Goal: Task Accomplishment & Management: Use online tool/utility

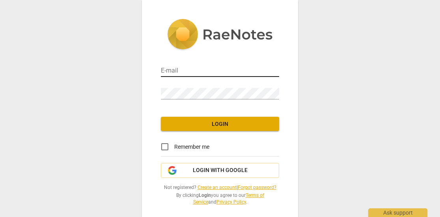
click at [234, 70] on input "email" at bounding box center [220, 70] width 118 height 11
type input "careljan@catchthetide.nl"
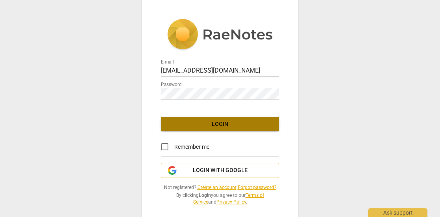
click at [225, 124] on span "Login" at bounding box center [220, 124] width 106 height 8
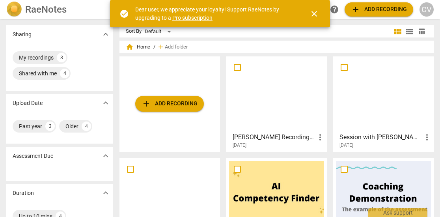
click at [313, 13] on span "close" at bounding box center [313, 13] width 9 height 9
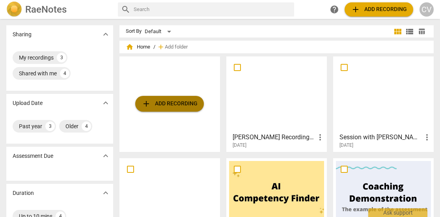
click at [167, 103] on span "add Add recording" at bounding box center [169, 103] width 56 height 9
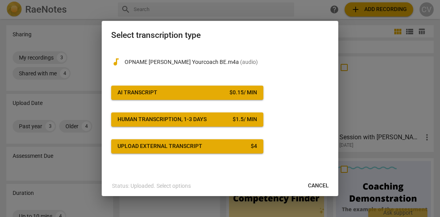
click at [223, 96] on span "AI Transcript $ 0.15 / min" at bounding box center [186, 93] width 139 height 8
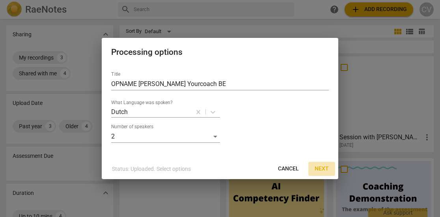
click at [328, 168] on span "Next" at bounding box center [321, 169] width 14 height 8
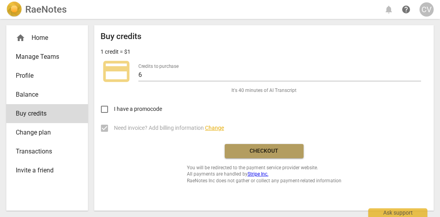
click at [288, 157] on button "Checkout" at bounding box center [263, 151] width 79 height 14
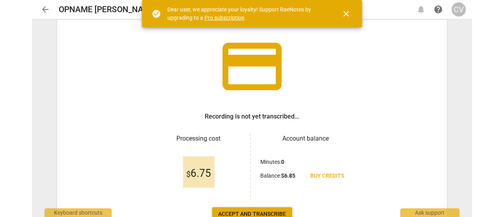
scroll to position [79, 0]
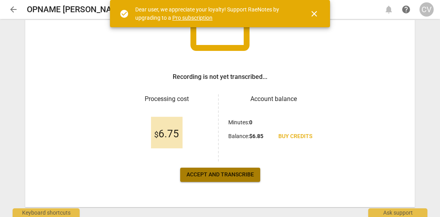
click at [241, 178] on span "Accept and transcribe" at bounding box center [219, 175] width 67 height 8
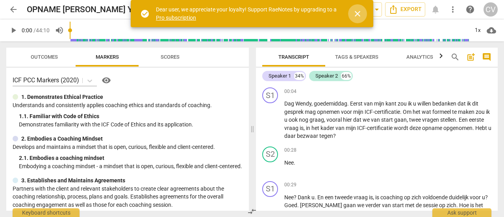
click at [359, 13] on span "close" at bounding box center [357, 13] width 9 height 9
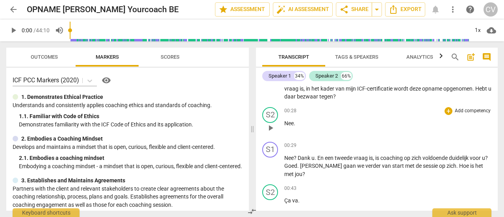
scroll to position [0, 0]
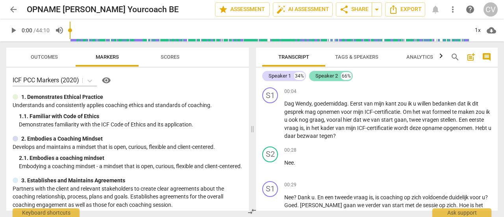
click at [327, 75] on div "Speaker 2" at bounding box center [326, 76] width 22 height 8
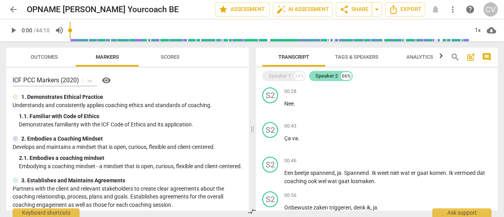
click at [325, 75] on div "Speaker 2" at bounding box center [326, 76] width 22 height 8
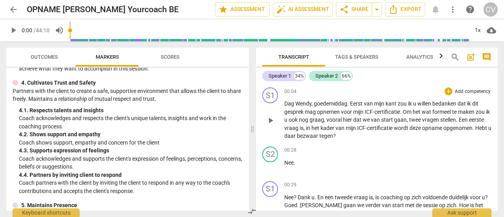
scroll to position [236, 0]
click at [365, 58] on span "Tags & Speakers" at bounding box center [356, 57] width 43 height 6
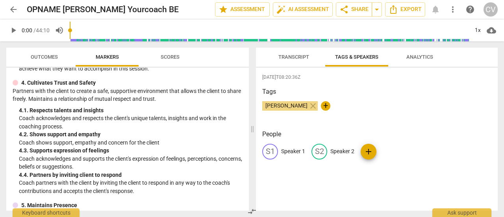
click at [288, 152] on p "Speaker 1" at bounding box center [293, 151] width 24 height 8
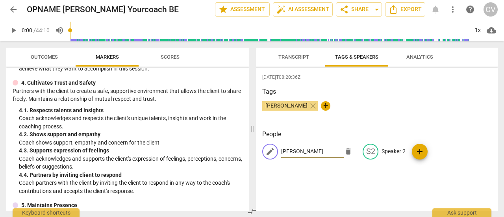
type input "[PERSON_NAME]"
click at [395, 150] on p "Speaker 2" at bounding box center [394, 151] width 24 height 8
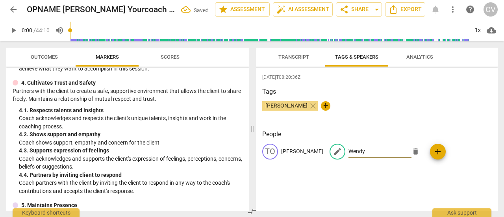
type input "Wendy"
click at [377, 100] on div "Tags [PERSON_NAME] close +" at bounding box center [376, 105] width 229 height 36
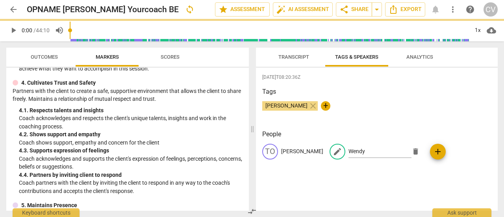
click at [299, 56] on span "Transcript" at bounding box center [293, 57] width 31 height 6
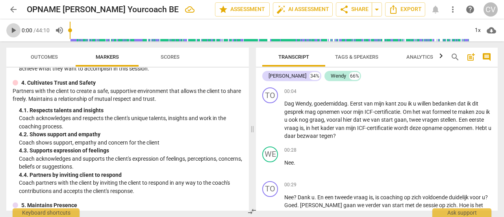
click at [12, 32] on span "play_arrow" at bounding box center [13, 30] width 9 height 9
click at [423, 59] on span "Analytics" at bounding box center [419, 57] width 27 height 6
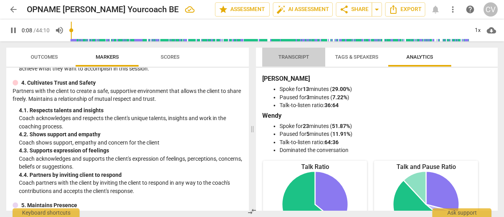
click at [294, 58] on span "Transcript" at bounding box center [293, 57] width 31 height 6
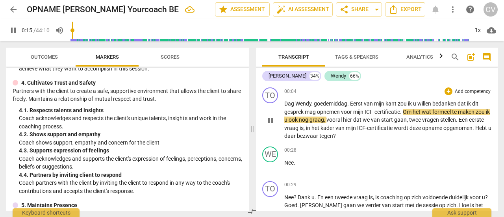
click at [312, 130] on span "in" at bounding box center [309, 128] width 6 height 6
click at [297, 136] on span "daar" at bounding box center [290, 136] width 13 height 6
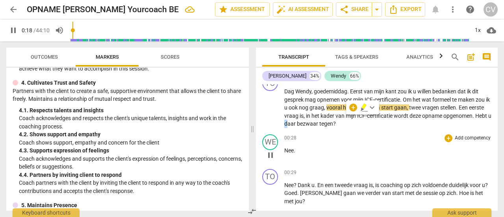
scroll to position [0, 0]
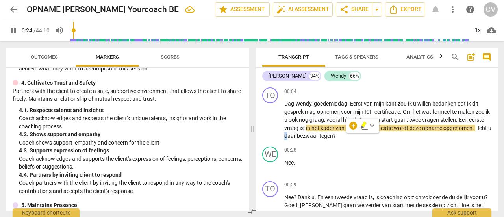
click at [363, 57] on span "Tags & Speakers" at bounding box center [356, 57] width 43 height 6
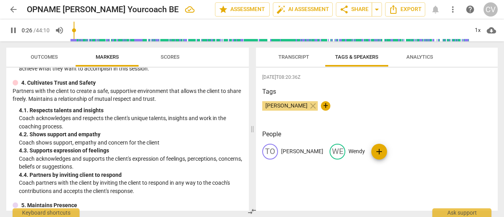
click at [300, 56] on span "Transcript" at bounding box center [293, 57] width 31 height 6
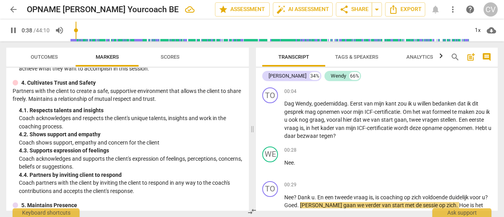
click at [14, 31] on span "pause" at bounding box center [13, 30] width 9 height 9
type input "39"
click at [439, 91] on p "Add competency" at bounding box center [472, 91] width 37 height 7
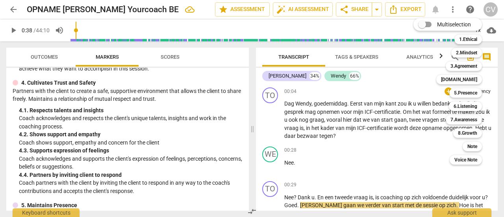
click at [192, 138] on div at bounding box center [252, 108] width 504 height 217
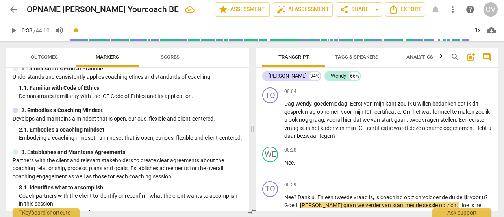
scroll to position [39, 0]
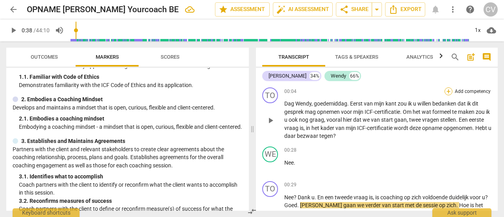
click at [439, 92] on div "+" at bounding box center [449, 91] width 8 height 8
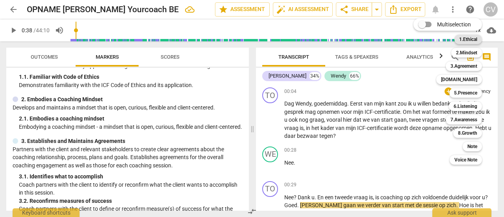
click at [439, 37] on b "1.Ethical" at bounding box center [468, 39] width 18 height 9
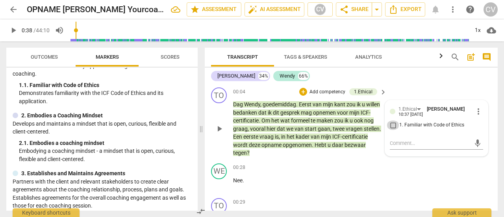
click at [393, 126] on input "1. Familiar with Code of Ethics" at bounding box center [393, 125] width 13 height 9
checkbox input "false"
click at [412, 145] on textarea at bounding box center [430, 142] width 81 height 7
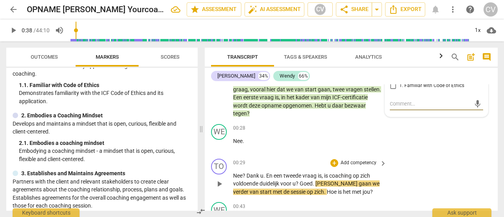
click at [370, 163] on p "Add competency" at bounding box center [358, 163] width 37 height 7
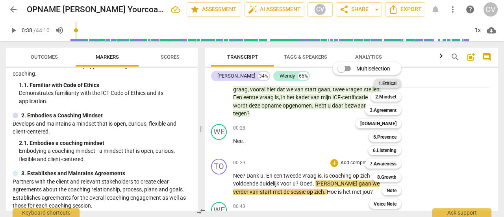
click at [388, 85] on b "1.Ethical" at bounding box center [387, 83] width 18 height 9
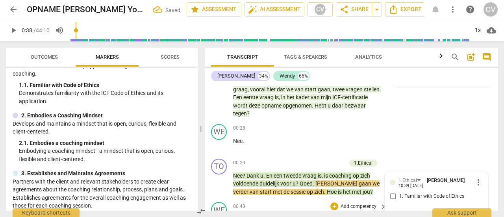
scroll to position [106, 0]
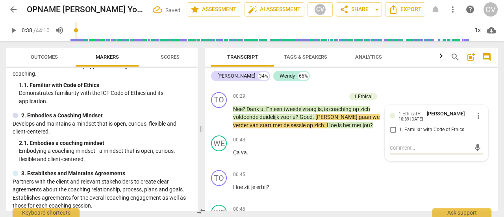
click at [11, 28] on span "play_arrow" at bounding box center [13, 30] width 9 height 9
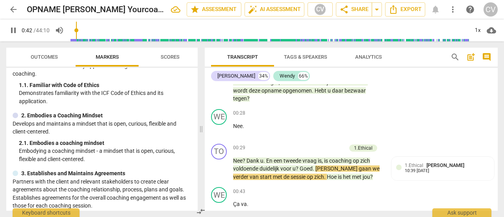
scroll to position [67, 0]
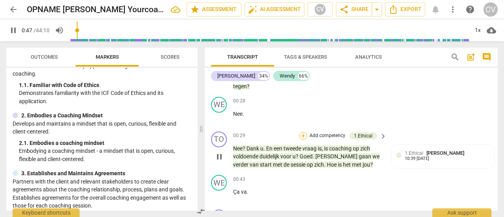
click at [302, 137] on div "+" at bounding box center [303, 136] width 8 height 8
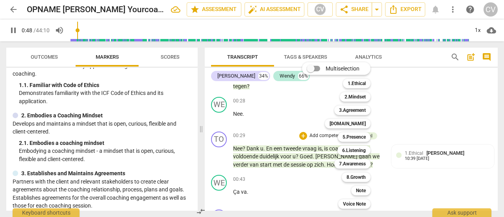
click at [15, 30] on div at bounding box center [252, 108] width 504 height 217
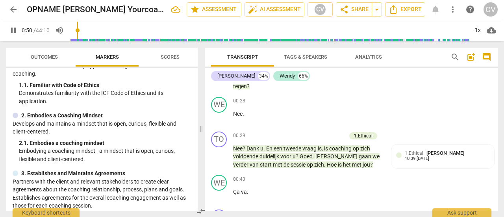
click at [13, 30] on span "pause" at bounding box center [13, 30] width 9 height 9
type input "51"
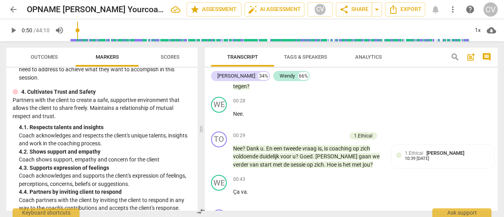
scroll to position [315, 0]
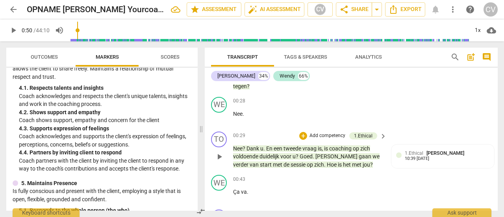
click at [306, 137] on div "+ Add competency" at bounding box center [322, 136] width 47 height 8
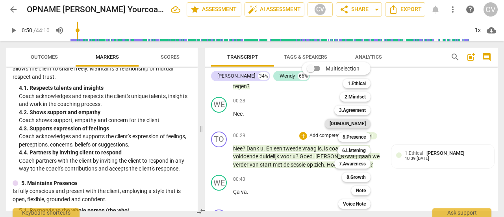
click at [362, 123] on b "[DOMAIN_NAME]" at bounding box center [348, 123] width 36 height 9
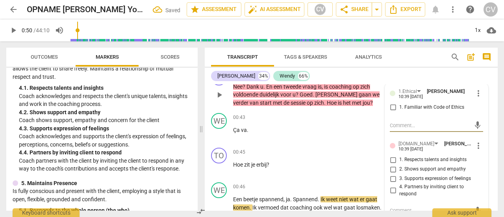
scroll to position [145, 0]
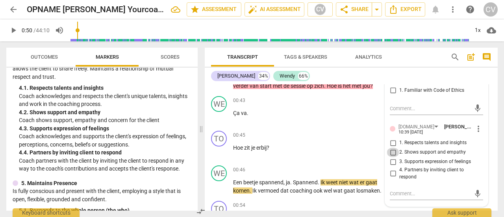
click at [393, 152] on input "2. Shows support and empathy" at bounding box center [393, 152] width 13 height 9
checkbox input "true"
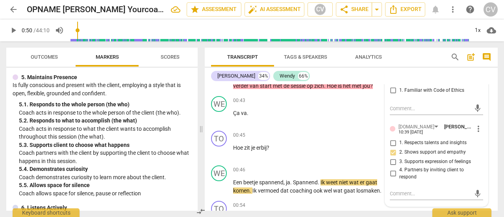
scroll to position [433, 0]
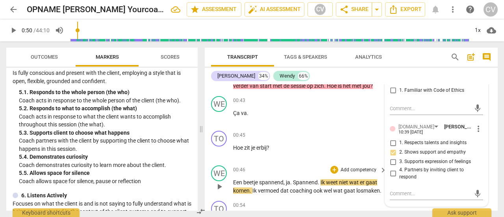
click at [353, 171] on p "Add competency" at bounding box center [358, 170] width 37 height 7
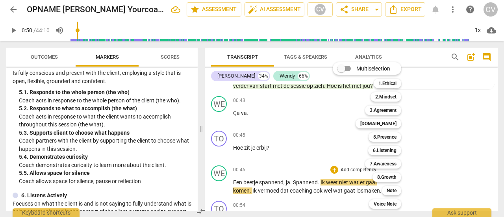
click at [13, 29] on div at bounding box center [252, 108] width 504 height 217
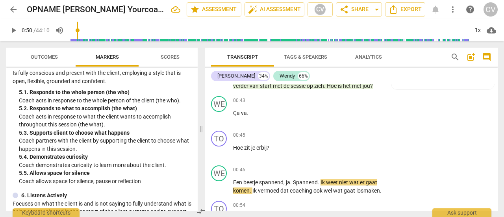
click at [16, 31] on span "play_arrow" at bounding box center [13, 30] width 9 height 9
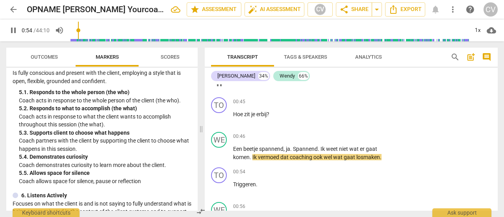
scroll to position [224, 0]
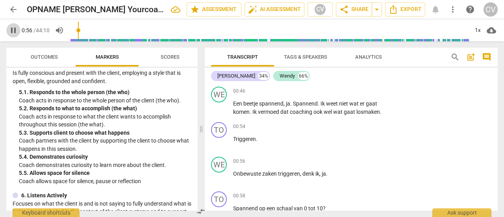
click at [13, 31] on span "pause" at bounding box center [13, 30] width 9 height 9
type input "56"
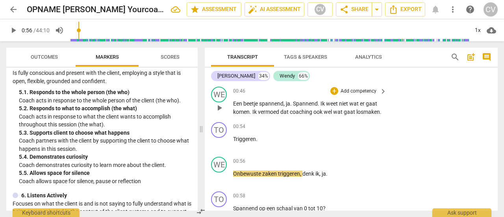
scroll to position [185, 0]
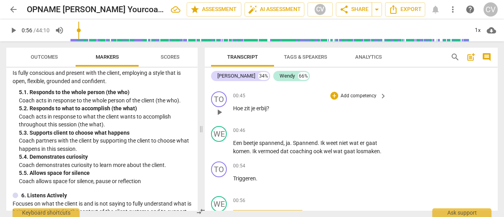
click at [359, 94] on p "Add competency" at bounding box center [358, 96] width 37 height 7
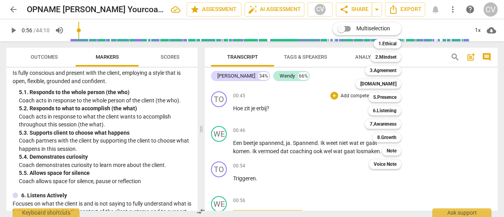
click at [28, 122] on div at bounding box center [252, 108] width 504 height 217
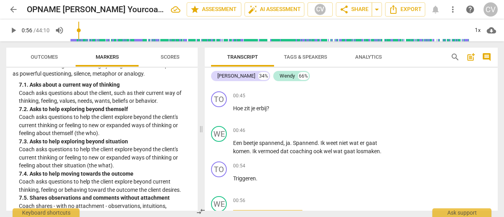
scroll to position [748, 0]
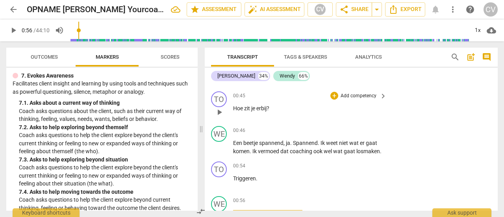
click at [375, 94] on p "Add competency" at bounding box center [358, 96] width 37 height 7
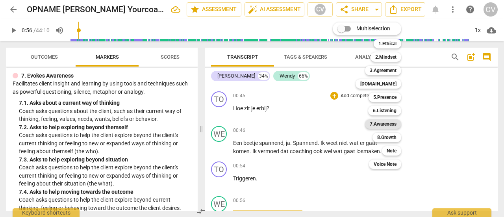
click at [390, 126] on b "7.Awareness" at bounding box center [383, 123] width 27 height 9
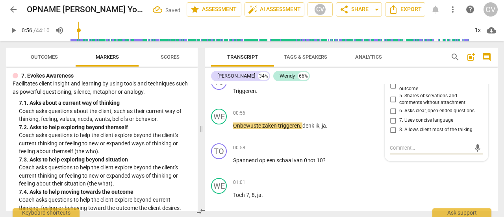
scroll to position [193, 0]
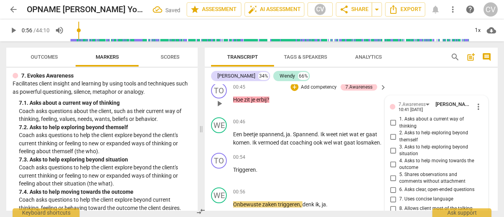
click at [392, 122] on input "1. Asks about a current way of thinking" at bounding box center [393, 122] width 13 height 9
checkbox input "true"
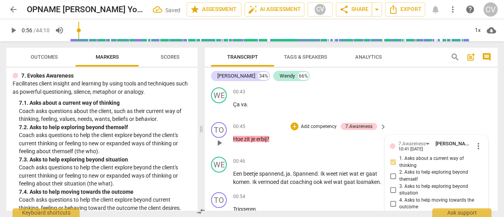
click at [309, 125] on p "Add competency" at bounding box center [318, 126] width 37 height 7
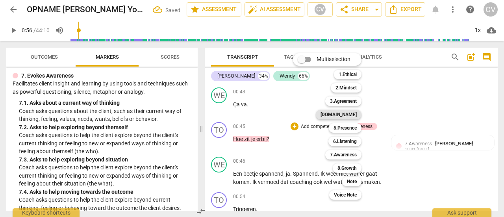
click at [354, 115] on b "[DOMAIN_NAME]" at bounding box center [339, 114] width 36 height 9
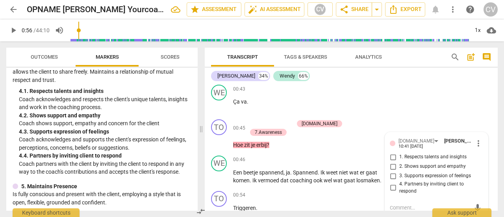
scroll to position [315, 0]
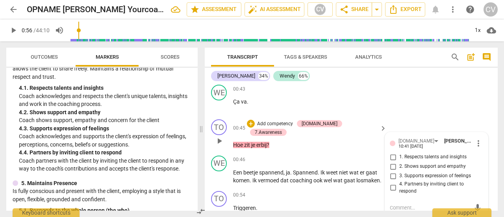
click at [392, 189] on input "4. Partners by inviting client to respond" at bounding box center [393, 187] width 13 height 9
checkbox input "true"
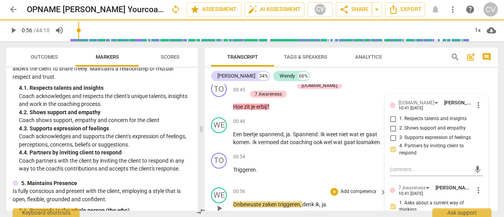
scroll to position [236, 0]
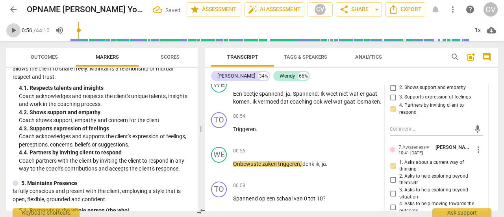
click at [15, 30] on span "play_arrow" at bounding box center [13, 30] width 9 height 9
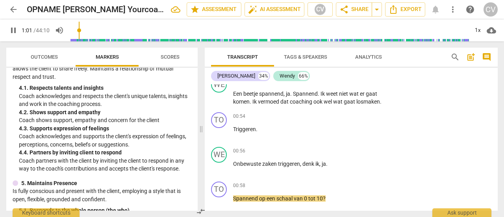
click at [15, 31] on span "pause" at bounding box center [13, 30] width 9 height 9
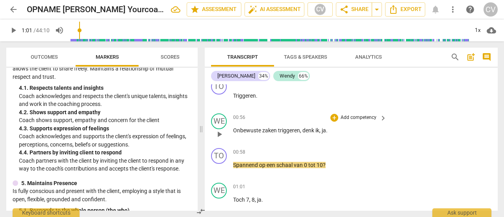
scroll to position [275, 0]
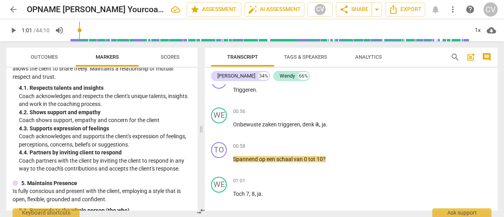
click at [40, 142] on p "Coach acknowledges and supports the client's expression of feelings, perception…" at bounding box center [105, 140] width 173 height 16
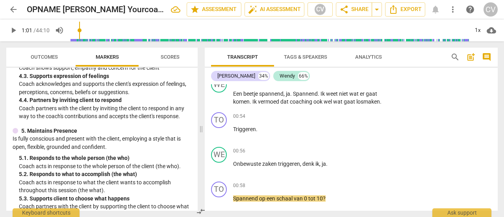
scroll to position [394, 0]
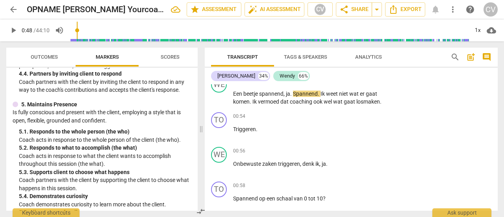
click at [79, 30] on input "range" at bounding box center [269, 30] width 399 height 25
click at [14, 30] on span "play_arrow" at bounding box center [13, 30] width 9 height 9
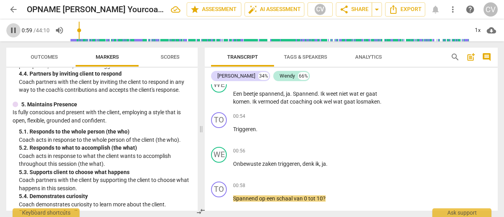
click at [13, 29] on span "pause" at bounding box center [13, 30] width 9 height 9
type input "60"
click at [219, 124] on div "TO" at bounding box center [219, 120] width 16 height 16
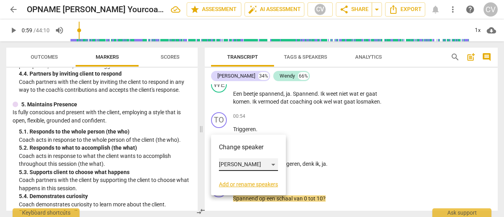
click at [275, 163] on div "[PERSON_NAME]" at bounding box center [248, 164] width 59 height 13
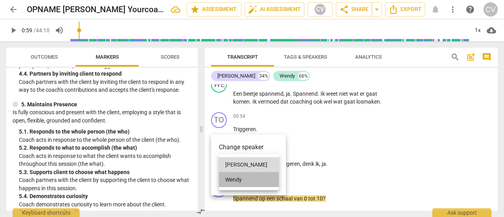
click at [254, 179] on li "Wendy" at bounding box center [249, 179] width 60 height 15
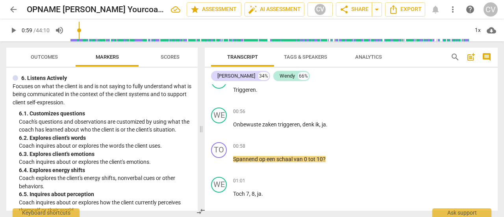
scroll to position [551, 0]
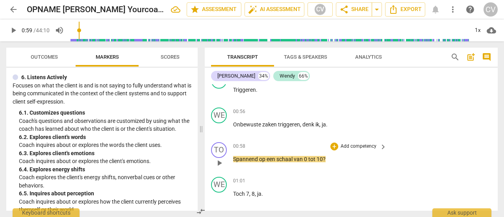
click at [340, 150] on p "Add competency" at bounding box center [358, 146] width 37 height 7
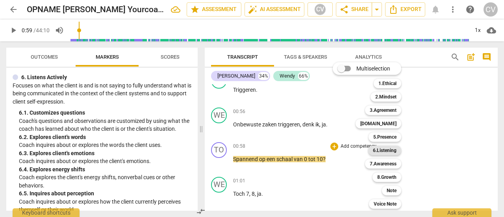
click at [384, 151] on b "6.Listening" at bounding box center [385, 150] width 24 height 9
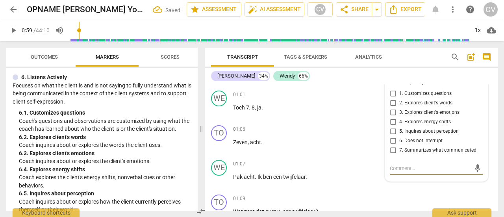
scroll to position [349, 0]
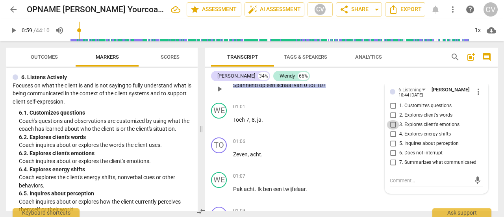
click at [391, 130] on input "3. Explores client's emotions" at bounding box center [393, 124] width 13 height 9
checkbox input "true"
click at [391, 111] on input "1. Customizes questions" at bounding box center [393, 105] width 13 height 9
click at [393, 111] on input "1. Customizes questions" at bounding box center [393, 105] width 13 height 9
click at [391, 111] on input "1. Customizes questions" at bounding box center [393, 105] width 13 height 9
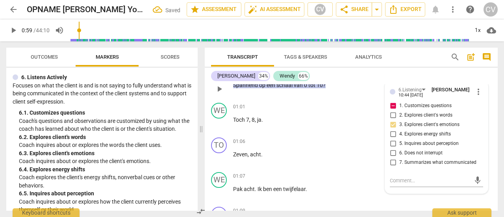
checkbox input "false"
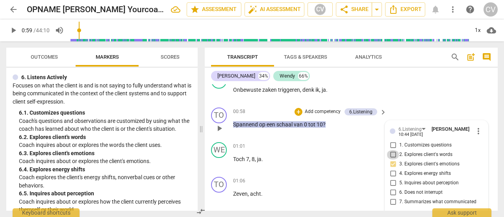
click at [393, 160] on input "2. Explores client's words" at bounding box center [393, 154] width 13 height 9
checkbox input "true"
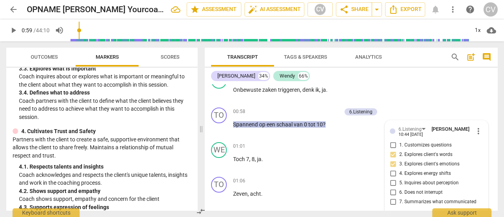
scroll to position [276, 0]
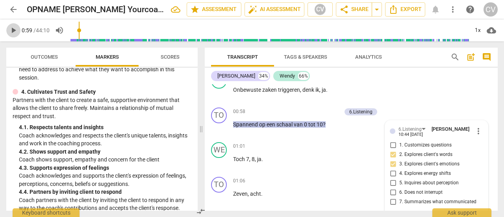
click at [14, 30] on span "play_arrow" at bounding box center [13, 30] width 9 height 9
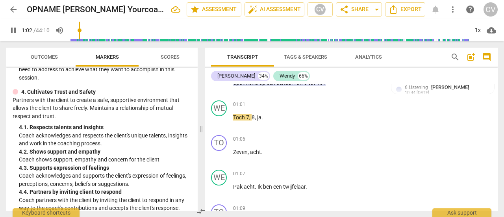
scroll to position [388, 0]
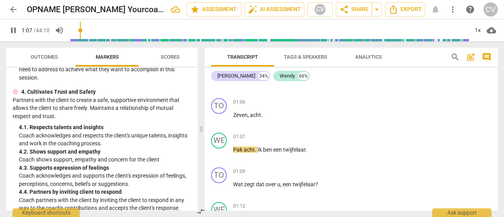
click at [13, 29] on span "pause" at bounding box center [13, 30] width 9 height 9
type input "68"
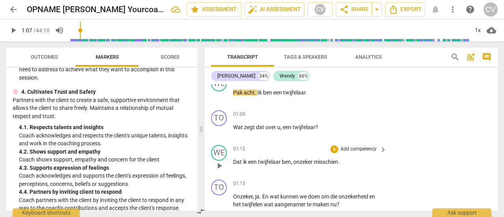
scroll to position [467, 0]
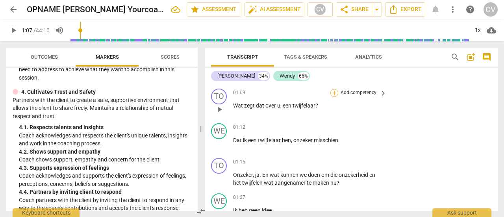
click at [334, 97] on div "+" at bounding box center [334, 93] width 8 height 8
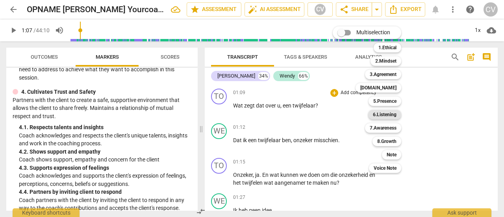
click at [387, 116] on b "6.Listening" at bounding box center [385, 114] width 24 height 9
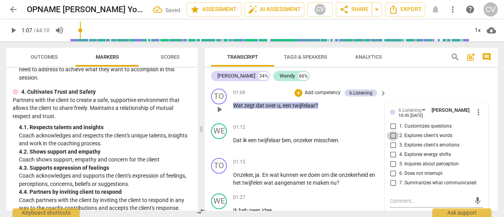
click at [392, 141] on input "2. Explores client's words" at bounding box center [393, 135] width 13 height 9
checkbox input "true"
click at [308, 96] on p "Add competency" at bounding box center [322, 92] width 37 height 7
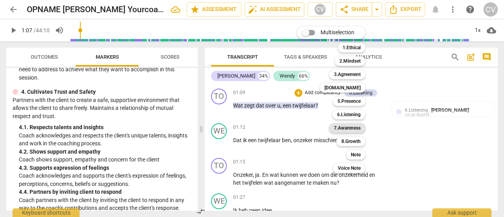
click at [354, 125] on b "7.Awareness" at bounding box center [347, 127] width 27 height 9
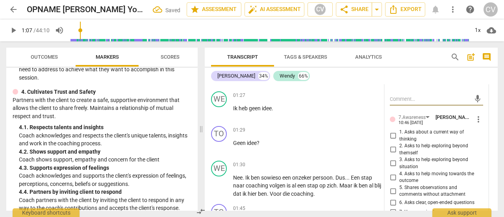
scroll to position [585, 0]
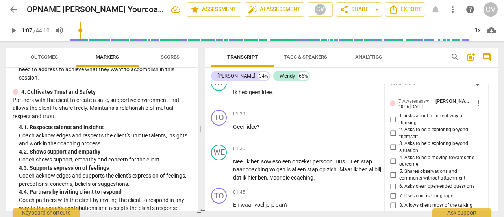
click at [391, 124] on input "1. Asks about a current way of thinking" at bounding box center [393, 119] width 13 height 9
checkbox input "true"
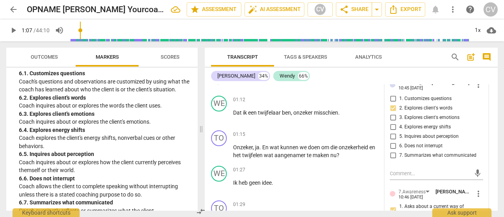
scroll to position [506, 0]
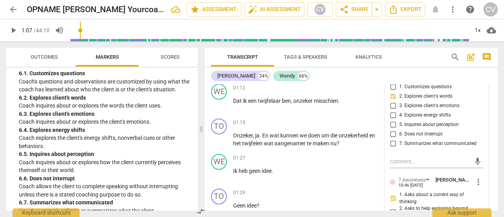
click at [391, 130] on input "5. Inquires about perception" at bounding box center [393, 124] width 13 height 9
checkbox input "true"
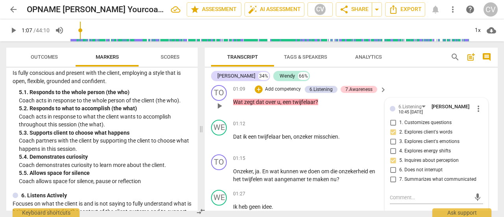
scroll to position [467, 0]
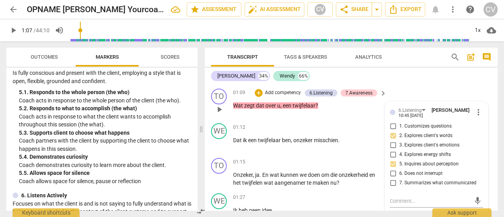
click at [273, 96] on p "Add competency" at bounding box center [282, 92] width 37 height 7
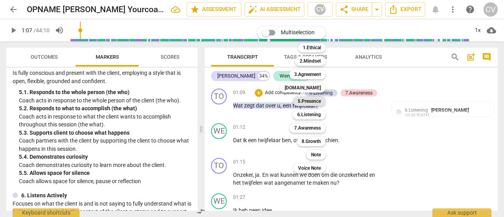
click at [315, 98] on b "5.Presence" at bounding box center [309, 100] width 23 height 9
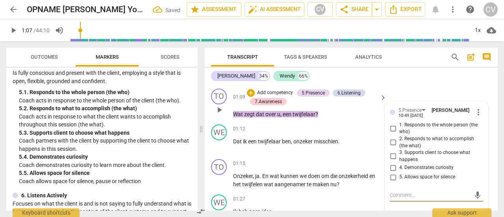
drag, startPoint x: 391, startPoint y: 174, endPoint x: 397, endPoint y: 176, distance: 6.5
click at [391, 173] on input "4. Demonstrates curiosity" at bounding box center [393, 167] width 13 height 9
checkbox input "true"
click at [11, 30] on span "play_arrow" at bounding box center [13, 30] width 9 height 9
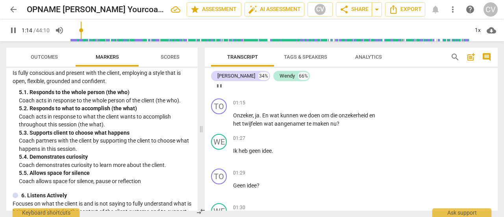
scroll to position [546, 0]
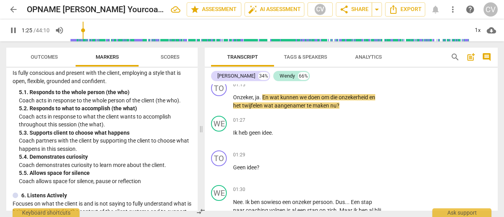
click at [4, 27] on div "pause 1:25 / 44:10 volume_up 1x cloud_download" at bounding box center [252, 30] width 504 height 22
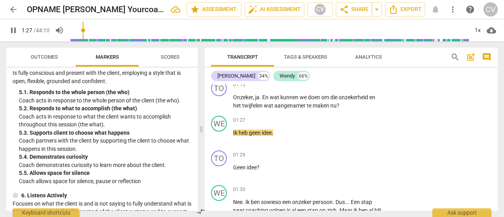
click at [13, 28] on span "pause" at bounding box center [13, 30] width 9 height 9
type input "88"
click at [351, 89] on p "Add competency" at bounding box center [358, 85] width 37 height 7
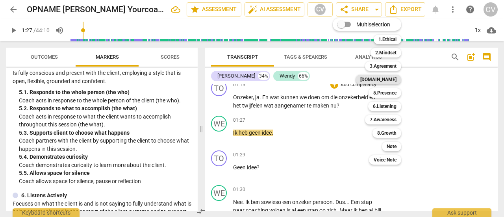
click at [388, 77] on b "[DOMAIN_NAME]" at bounding box center [378, 79] width 36 height 9
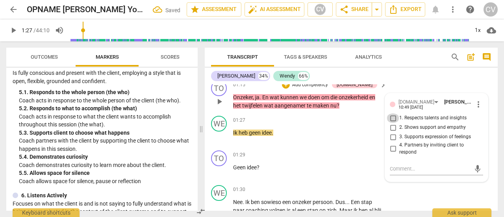
click at [392, 123] on input "1. Respects talents and insights" at bounding box center [393, 117] width 13 height 9
checkbox input "true"
click at [391, 132] on input "2. Shows support and empathy" at bounding box center [393, 127] width 13 height 9
checkbox input "true"
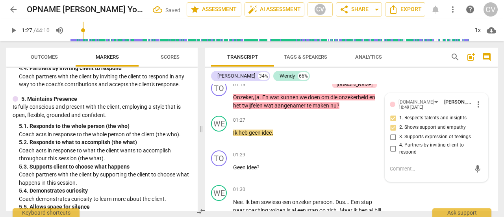
scroll to position [354, 0]
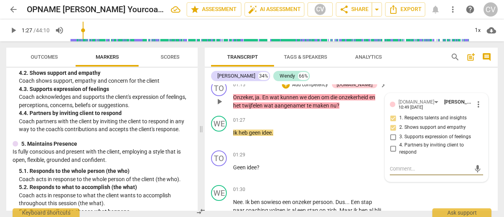
click at [399, 173] on textarea at bounding box center [430, 168] width 81 height 7
type textarea "D"
type textarea "De"
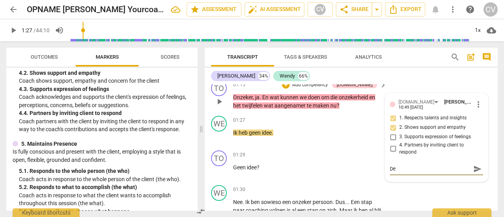
type textarea "De"
type textarea "De a"
type textarea "De aa"
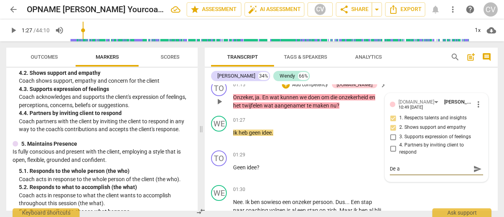
type textarea "De aa"
type textarea "De aan"
type textarea "De aann"
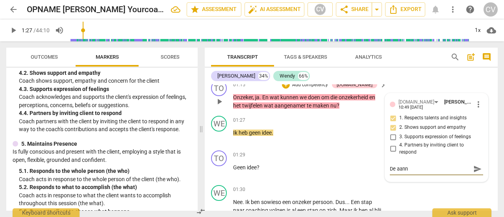
type textarea "De aanna"
type textarea "De aannaa"
type textarea "De aannaam"
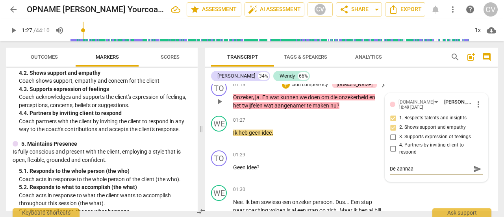
type textarea "De aannaam"
type textarea "De aannaa"
type textarea "De aanna"
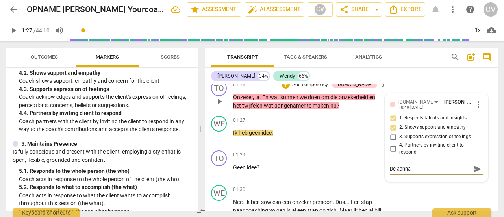
type textarea "De aannam"
type textarea "De aanname"
type textarea "De aanname h"
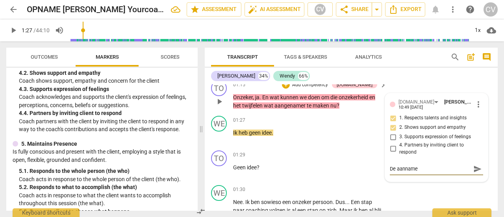
type textarea "De aanname h"
type textarea "De aanname hi"
type textarea "De aanname hie"
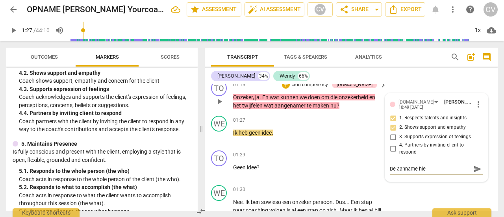
type textarea "De aanname hier"
type textarea "De aanname hier i"
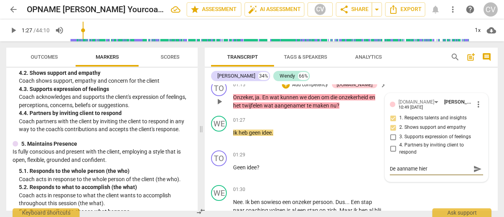
type textarea "De aanname hier i"
type textarea "De aanname hier is"
type textarea "De aanname hier is o"
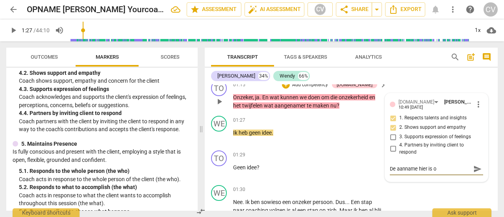
type textarea "De aanname hier is of"
type textarea "De aanname hier is of W"
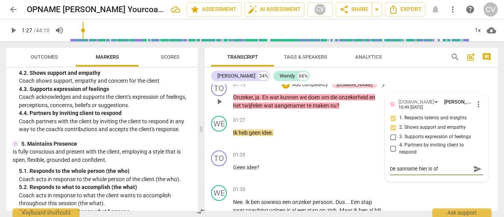
type textarea "De aanname hier is of W"
type textarea "De aanname hier is of We"
type textarea "De aanname hier is of [PERSON_NAME]"
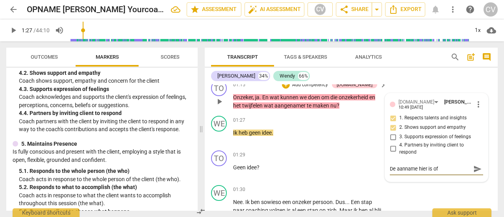
type textarea "De aanname hier is of Wend"
type textarea "De aanname hier is of [PERSON_NAME]"
type textarea "De aanname hier is [PERSON_NAME]"
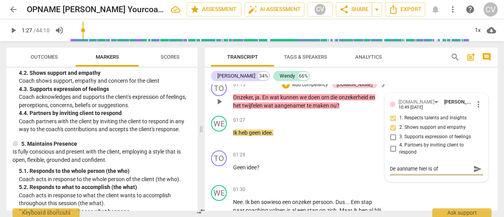
type textarea "De aanname hier is [PERSON_NAME]"
type textarea "De aanname hier is dWendy"
type textarea "De aanname hier is daWendy"
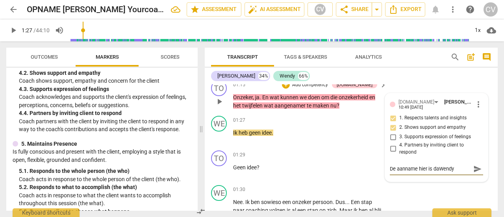
type textarea "De aanname hier is datWendy"
type textarea "De aanname hier is dat [PERSON_NAME]"
type textarea "De aanname hier is dat [PERSON_NAME] z"
type textarea "De aanname hier is dat [PERSON_NAME]"
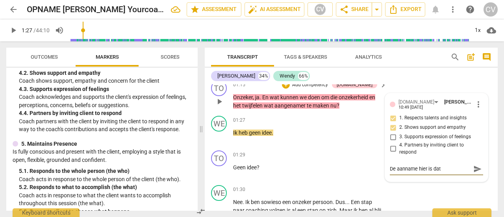
type textarea "De aanname hier is dat [PERSON_NAME]"
type textarea "De aanname hier is dat [PERSON_NAME] zich"
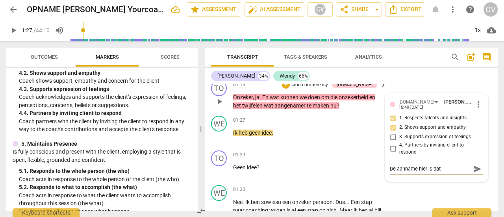
type textarea "De aanname hier is dat [PERSON_NAME] zich"
type textarea "De aanname hier is dat [PERSON_NAME] zich n"
type textarea "De aanname hier is dat [PERSON_NAME] zich ni"
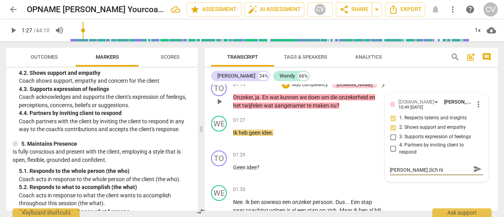
type textarea "De aanname hier is dat [PERSON_NAME] zich nie"
type textarea "De aanname hier is dat [PERSON_NAME] zich niet"
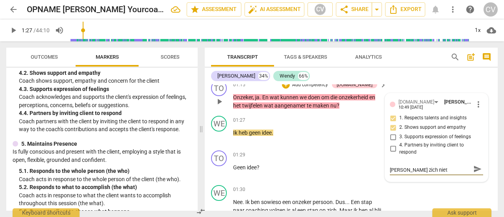
type textarea "De aanname hier is dat [PERSON_NAME] zich niet"
type textarea "De aanname hier is dat [PERSON_NAME] zich niet p"
type textarea "De aanname hier is dat [PERSON_NAME] zich niet pr"
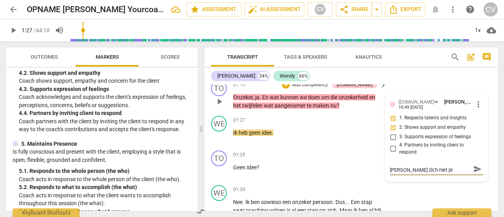
scroll to position [0, 0]
type textarea "De aanname hier is dat [PERSON_NAME] zich niet pre"
type textarea "De aanname hier is dat [PERSON_NAME] zich niet pret"
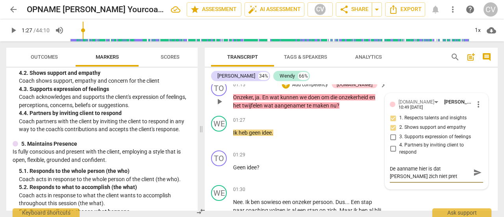
type textarea "De aanname hier is dat [PERSON_NAME] zich niet prett"
type textarea "De aanname hier is dat [PERSON_NAME] zich niet pretti"
type textarea "De aanname hier is dat [PERSON_NAME] zich niet prettig"
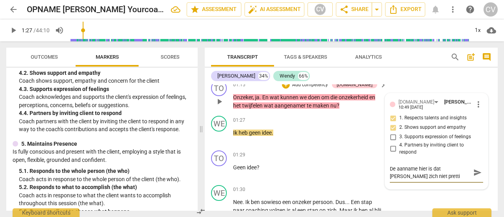
type textarea "De aanname hier is dat [PERSON_NAME] zich niet prettig"
type textarea "De aanname hier is dat [PERSON_NAME] zich niet prettig z"
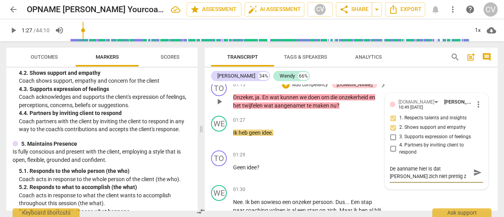
type textarea "De aanname hier is dat [PERSON_NAME] zich niet prettig zo"
type textarea "De aanname hier is dat [PERSON_NAME] zich niet prettig zou"
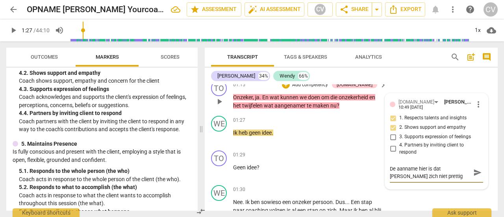
type textarea "De aanname hier is dat [PERSON_NAME] zich niet prettig zou"
type textarea "De aanname hier is dat [PERSON_NAME] zich niet prettig zou v"
type textarea "De aanname hier is dat [PERSON_NAME] zich niet prettig zou vo"
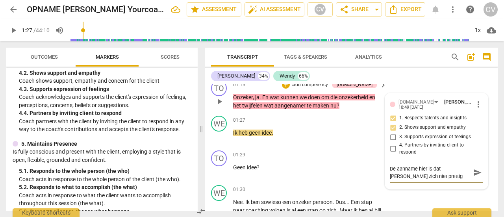
type textarea "De aanname hier is dat [PERSON_NAME] zich niet prettig zou voe"
type textarea "De aanname hier is dat [PERSON_NAME] zich niet prettig zou voel"
type textarea "De aanname hier is dat [PERSON_NAME] zich niet prettig zou voele"
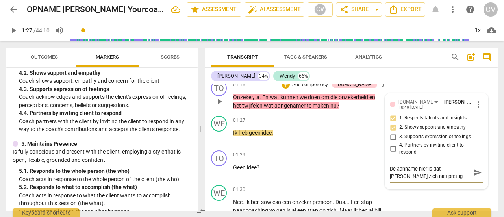
type textarea "De aanname hier is dat [PERSON_NAME] zich niet prettig zou voele"
type textarea "De aanname hier is dat [PERSON_NAME] zich niet prettig zou voelen"
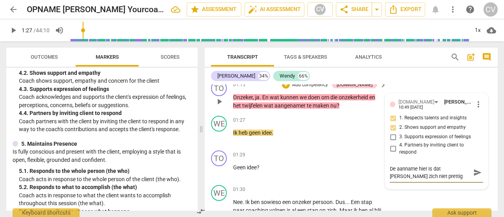
type textarea "De aanname hier is dat [PERSON_NAME] zich niet prettig zou voelen e"
type textarea "De aanname hier is dat [PERSON_NAME] zich niet prettig zou voelen en"
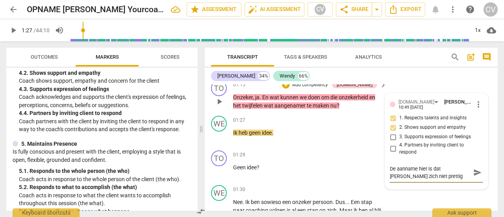
type textarea "De aanname hier is dat [PERSON_NAME] zich niet prettig zou voelen en"
type textarea "De aanname hier is dat [PERSON_NAME] zich niet prettig zou voelen en d"
type textarea "De aanname hier is dat [PERSON_NAME] zich niet prettig zou voelen en da"
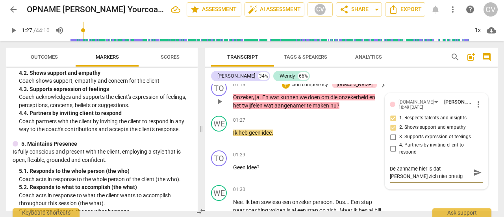
type textarea "De aanname hier is dat [PERSON_NAME] zich niet prettig zou voelen en daa"
type textarea "De aanname hier is dat [PERSON_NAME] zich niet prettig zou voelen en daar"
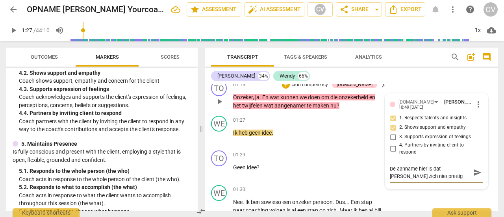
type textarea "De aanname hier is dat [PERSON_NAME] zich niet prettig zou voelen en daar"
type textarea "De aanname hier is dat [PERSON_NAME] zich niet prettig zou voelen en daar w"
type textarea "De aanname hier is dat [PERSON_NAME] zich niet prettig zou voelen en daar wa"
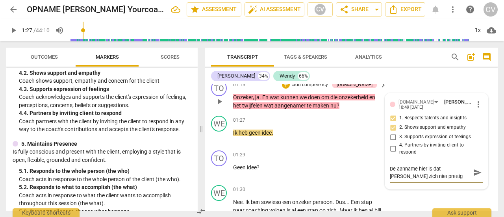
type textarea "De aanname hier is dat [PERSON_NAME] zich niet prettig zou voelen en daar wat"
type textarea "De aanname hier is dat [PERSON_NAME] zich niet prettig zou voelen en daar wat a"
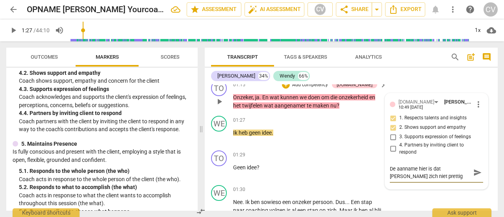
type textarea "De aanname hier is dat [PERSON_NAME] zich niet prettig zou voelen en daar wat a"
type textarea "De aanname hier is dat [PERSON_NAME] zich niet prettig zou voelen en daar wat aa"
type textarea "De aanname hier is dat [PERSON_NAME] zich niet prettig zou voelen en daar wat a…"
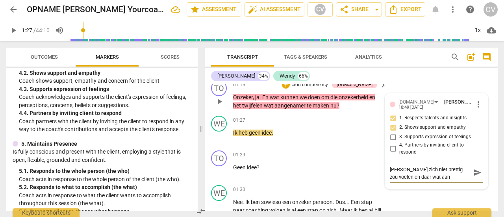
type textarea "De aanname hier is dat [PERSON_NAME] zich niet prettig zou voelen en daar wat a…"
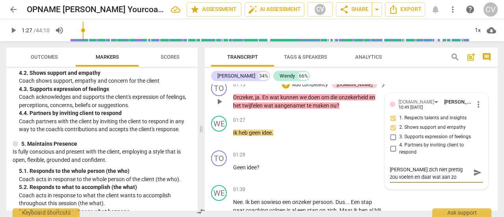
type textarea "De aanname hier is dat [PERSON_NAME] zich niet prettig zou voelen en daar wat a…"
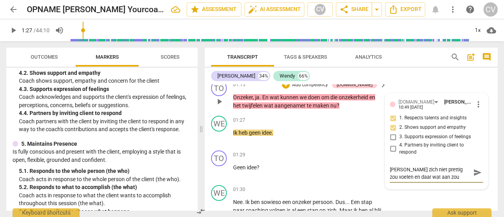
type textarea "De aanname hier is dat [PERSON_NAME] zich niet prettig zou voelen en daar wat a…"
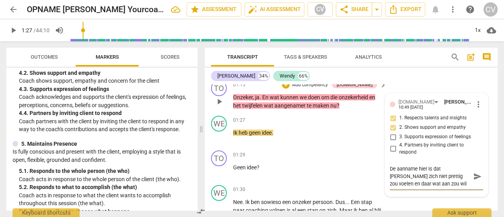
scroll to position [0, 0]
type textarea "De aanname hier is dat [PERSON_NAME] zich niet prettig zou voelen en daar wat a…"
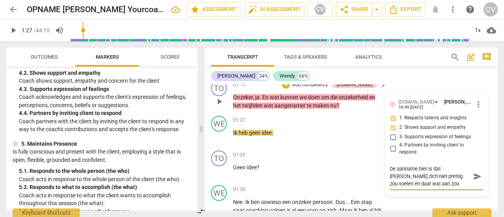
type textarea "De aanname hier is dat [PERSON_NAME] zich niet prettig zou voelen en daar wat a…"
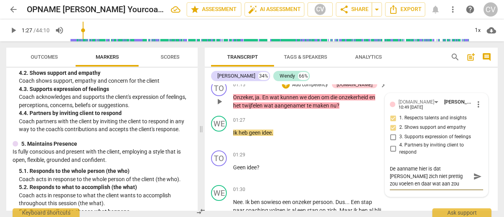
type textarea "De aanname hier is dat [PERSON_NAME] zich niet prettig zou voelen en daar wat a…"
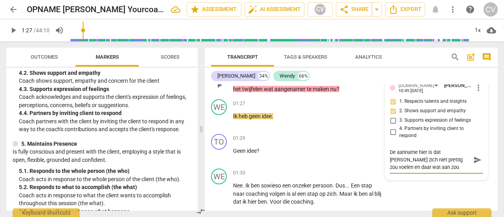
scroll to position [585, 0]
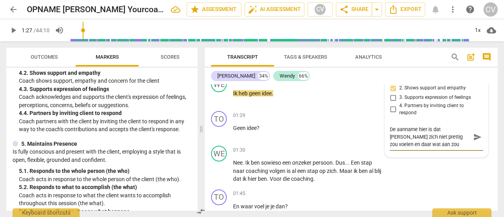
drag, startPoint x: 440, startPoint y: 150, endPoint x: 387, endPoint y: 137, distance: 54.3
click at [387, 137] on div "[DOMAIN_NAME] [PERSON_NAME] 10:49 [DATE] more_vert 1. Respects talents and insi…" at bounding box center [436, 105] width 103 height 103
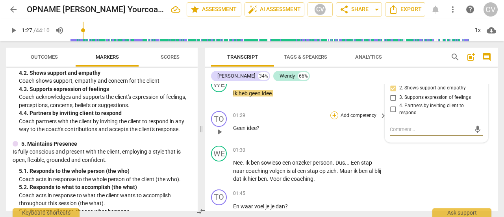
scroll to position [546, 0]
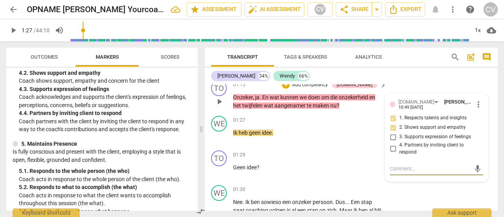
click at [324, 89] on p "Add competency" at bounding box center [309, 85] width 37 height 7
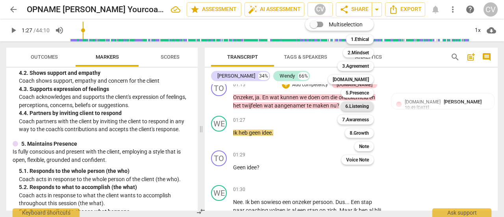
click at [355, 105] on b "6.Listening" at bounding box center [357, 106] width 24 height 9
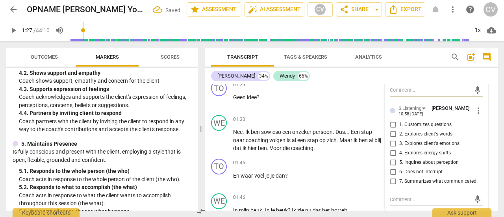
scroll to position [664, 0]
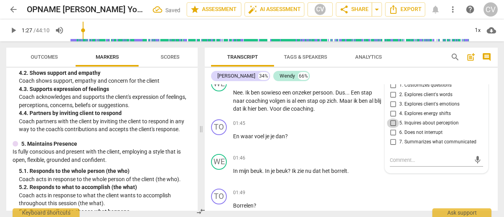
click at [391, 128] on input "5. Inquires about perception" at bounding box center [393, 123] width 13 height 9
click at [403, 164] on textarea at bounding box center [430, 159] width 81 height 7
paste textarea "De aanname hier is dat [PERSON_NAME] zich niet prettig zou voelen en daar wat a…"
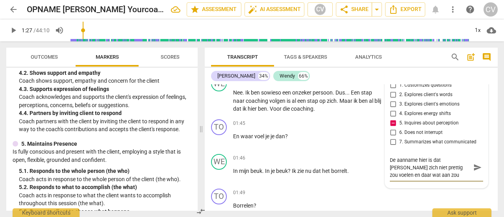
scroll to position [6, 0]
click at [438, 179] on textarea "De aanname hier is dat [PERSON_NAME] zich niet prettig zou voelen en daar wat a…" at bounding box center [430, 167] width 81 height 22
click at [434, 179] on textarea "De aanname hier is dat [PERSON_NAME] zich niet prettig zou voelen en daar wat a…" at bounding box center [430, 167] width 81 height 22
click at [439, 172] on span "send" at bounding box center [477, 167] width 9 height 9
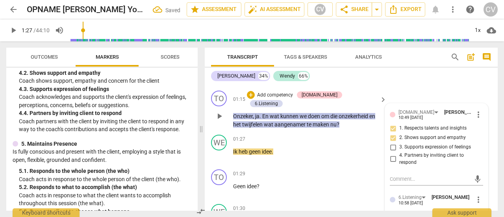
scroll to position [546, 0]
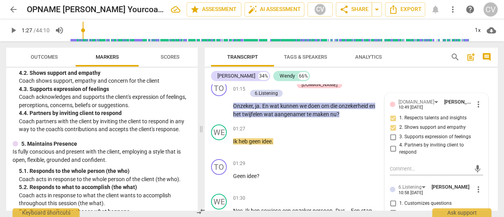
click at [15, 32] on span "play_arrow" at bounding box center [13, 30] width 9 height 9
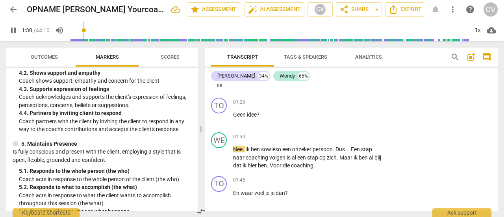
scroll to position [625, 0]
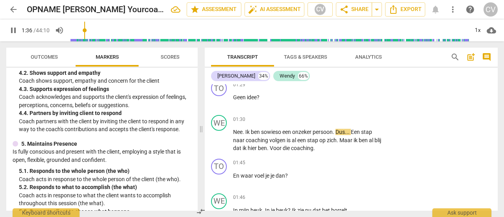
click at [14, 31] on span "pause" at bounding box center [13, 30] width 9 height 9
click at [15, 30] on span "play_arrow" at bounding box center [13, 30] width 9 height 9
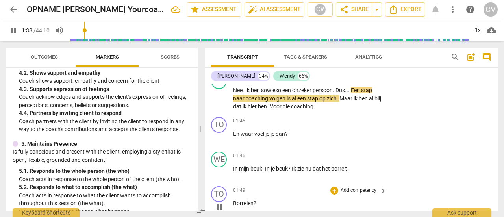
scroll to position [664, 0]
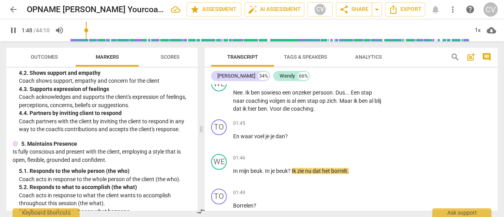
click at [11, 31] on span "pause" at bounding box center [13, 30] width 9 height 9
click at [332, 120] on div "+" at bounding box center [334, 124] width 8 height 8
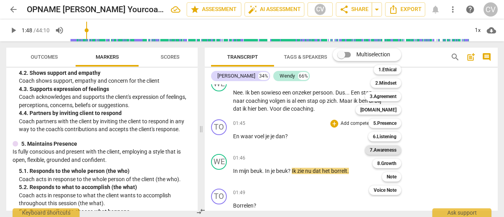
click at [389, 148] on b "7.Awareness" at bounding box center [383, 149] width 27 height 9
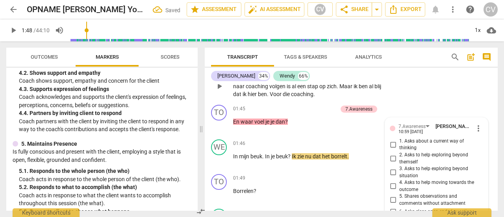
scroll to position [659, 0]
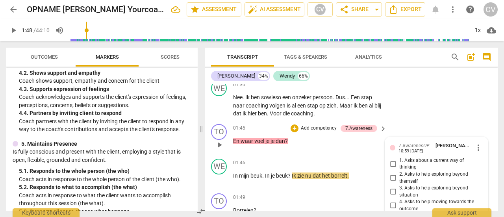
click at [392, 161] on input "1. Asks about a current way of thinking" at bounding box center [393, 163] width 13 height 9
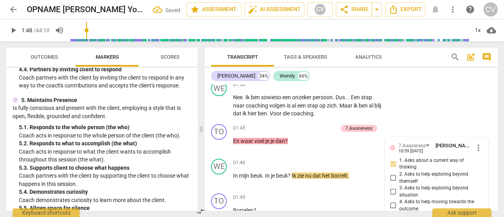
scroll to position [512, 0]
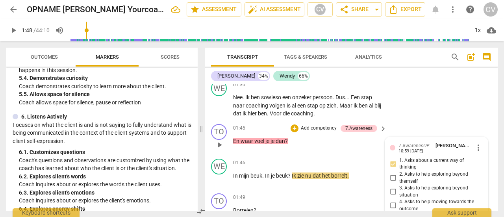
click at [321, 126] on p "Add competency" at bounding box center [318, 128] width 37 height 7
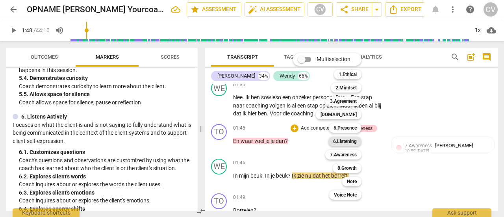
click at [349, 137] on b "6.Listening" at bounding box center [345, 141] width 24 height 9
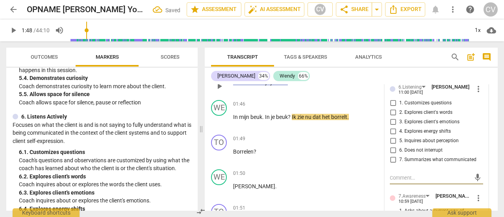
scroll to position [707, 0]
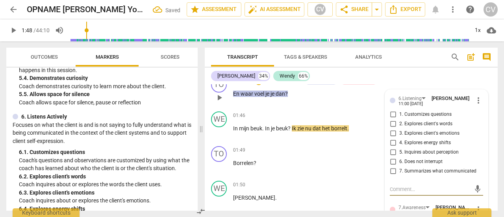
click at [391, 131] on input "3. Explores client's emotions" at bounding box center [393, 133] width 13 height 9
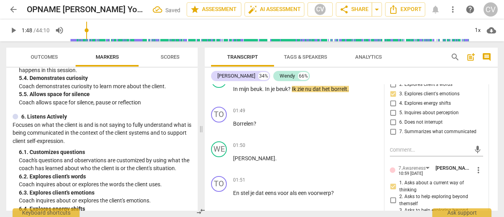
click at [13, 31] on span "play_arrow" at bounding box center [13, 30] width 9 height 9
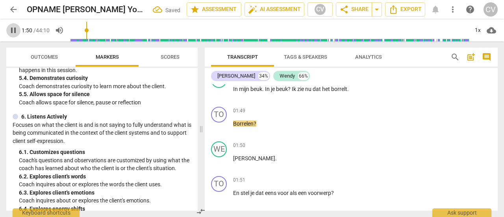
click at [11, 29] on span "pause" at bounding box center [13, 30] width 9 height 9
click at [28, 141] on p "Focuses on what the client is and is not saying to fully understand what is bei…" at bounding box center [102, 133] width 179 height 24
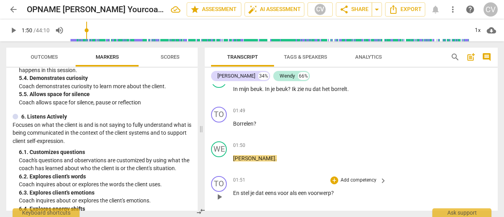
click at [342, 178] on p "Add competency" at bounding box center [358, 180] width 37 height 7
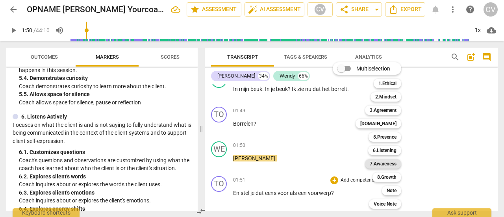
click at [381, 163] on b "7.Awareness" at bounding box center [383, 163] width 27 height 9
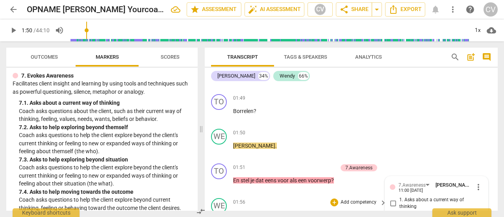
scroll to position [798, 0]
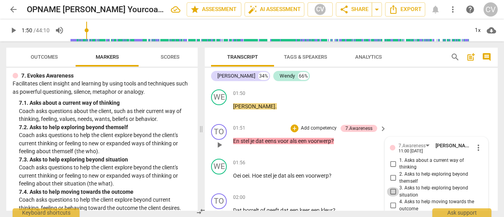
click at [392, 189] on input "3. Asks to help exploring beyond situation" at bounding box center [393, 191] width 13 height 9
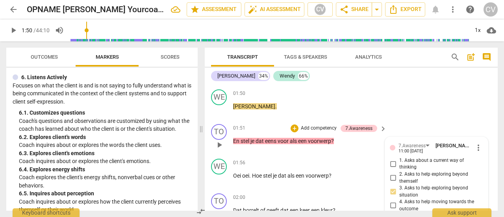
click at [323, 127] on p "Add competency" at bounding box center [318, 128] width 37 height 7
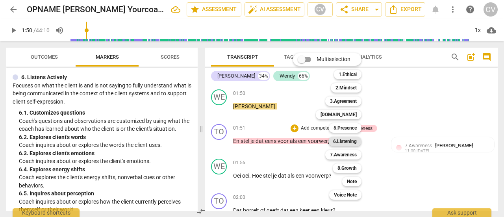
click at [351, 141] on b "6.Listening" at bounding box center [345, 141] width 24 height 9
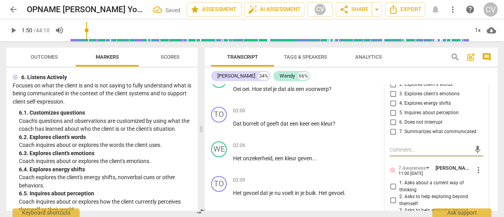
scroll to position [806, 0]
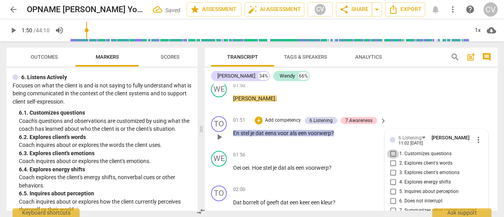
click at [392, 152] on input "1. Customizes questions" at bounding box center [393, 153] width 13 height 9
click at [12, 30] on span "play_arrow" at bounding box center [13, 30] width 9 height 9
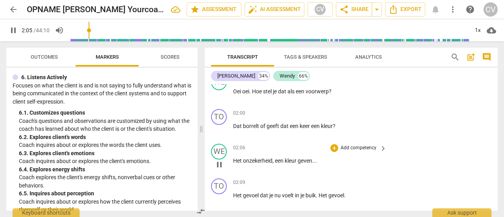
scroll to position [885, 0]
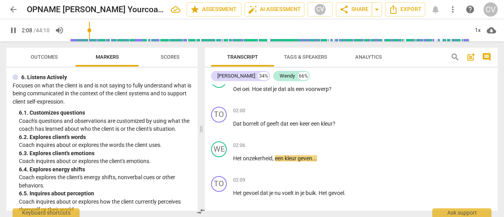
click at [14, 30] on span "pause" at bounding box center [13, 30] width 9 height 9
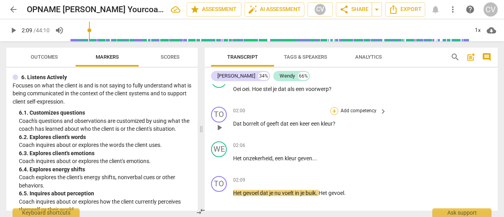
click at [334, 110] on div "+" at bounding box center [334, 111] width 8 height 8
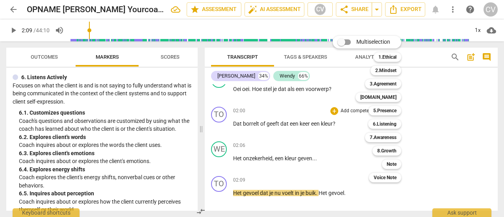
click at [104, 156] on div at bounding box center [252, 108] width 504 height 217
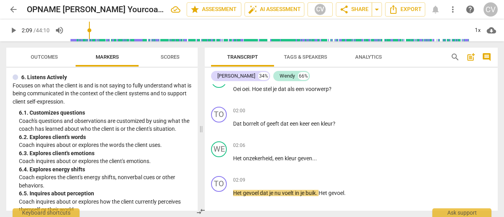
click at [14, 32] on span "play_arrow" at bounding box center [13, 30] width 9 height 9
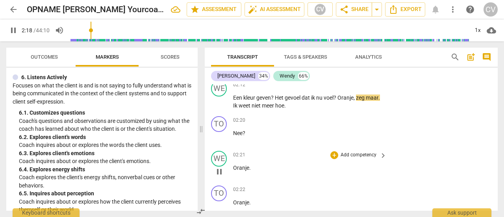
scroll to position [1003, 0]
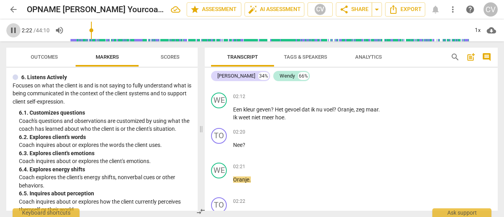
click at [11, 30] on span "pause" at bounding box center [13, 30] width 9 height 9
click at [42, 122] on p "Coach's questions and observations are customized by using what the coach has l…" at bounding box center [105, 125] width 173 height 16
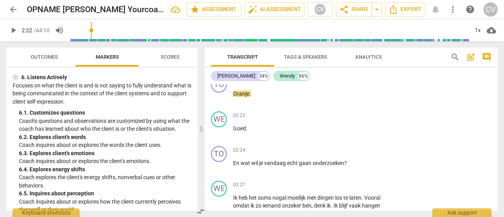
scroll to position [1160, 0]
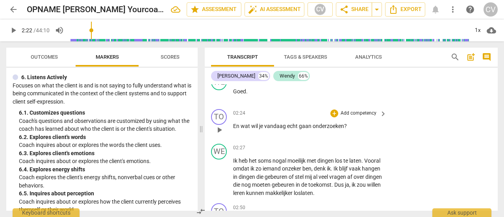
click at [351, 110] on p "Add competency" at bounding box center [358, 113] width 37 height 7
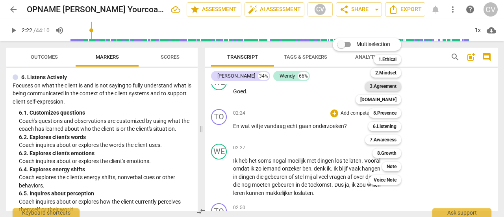
click at [380, 87] on b "3.Agreement" at bounding box center [383, 86] width 27 height 9
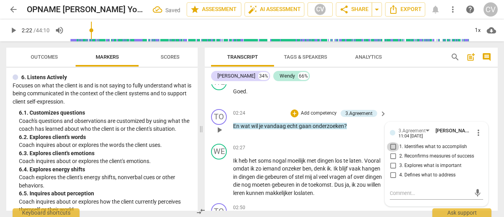
click at [390, 143] on input "1. Identifies what to accomplish" at bounding box center [393, 146] width 13 height 9
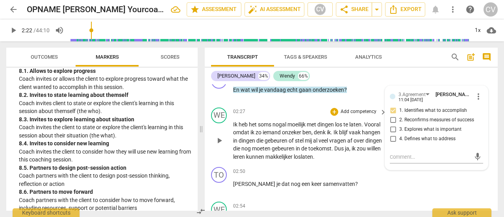
scroll to position [1200, 0]
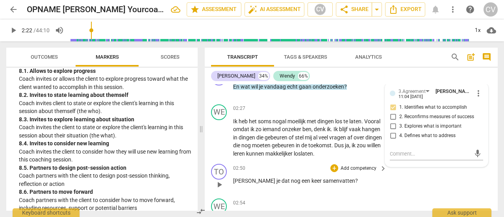
click at [360, 168] on p "Add competency" at bounding box center [358, 168] width 37 height 7
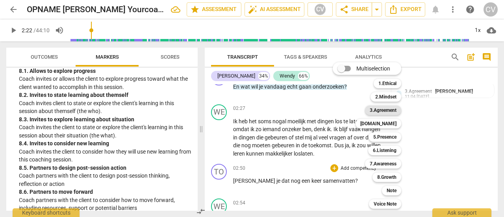
click at [380, 109] on b "3.Agreement" at bounding box center [383, 110] width 27 height 9
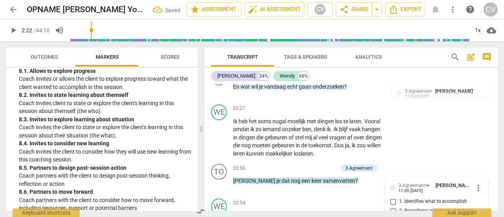
scroll to position [1298, 0]
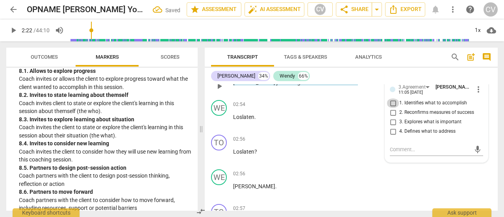
click at [393, 102] on input "1. Identifies what to accomplish" at bounding box center [393, 102] width 13 height 9
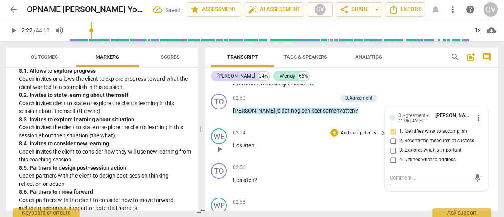
scroll to position [1259, 0]
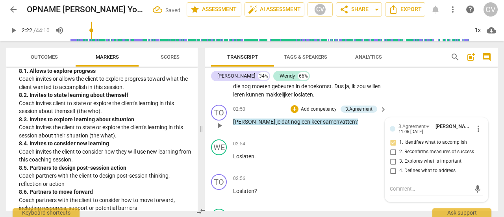
click at [310, 108] on p "Add competency" at bounding box center [318, 109] width 37 height 7
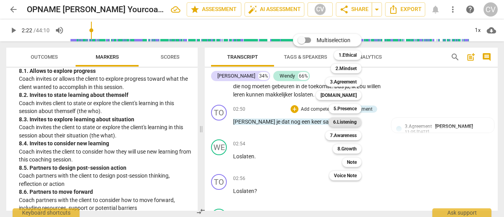
click at [351, 122] on b "6.Listening" at bounding box center [345, 121] width 24 height 9
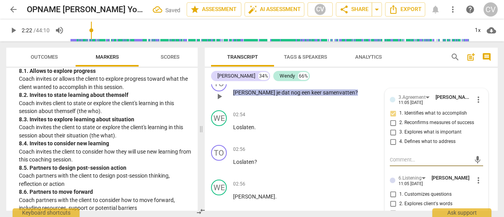
scroll to position [1337, 0]
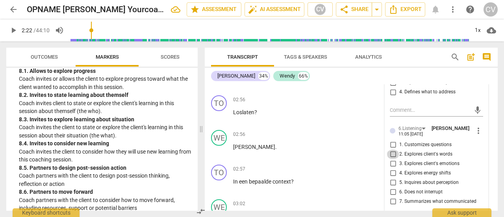
click at [391, 151] on input "2. Explores client's words" at bounding box center [393, 154] width 13 height 9
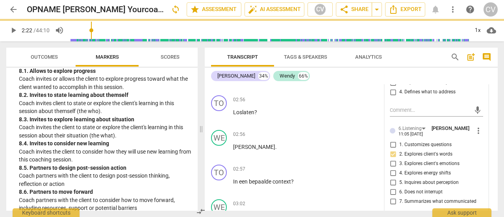
drag, startPoint x: 391, startPoint y: 180, endPoint x: 415, endPoint y: 182, distance: 23.7
click at [393, 181] on input "5. Inquires about perception" at bounding box center [393, 182] width 13 height 9
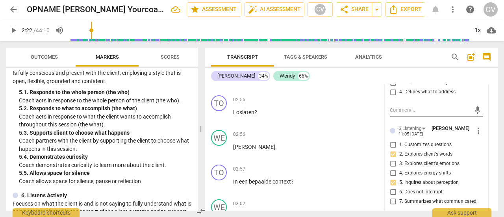
click at [15, 31] on span "play_arrow" at bounding box center [13, 30] width 9 height 9
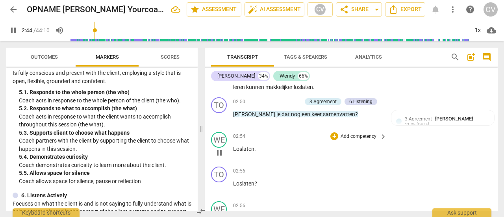
scroll to position [1278, 0]
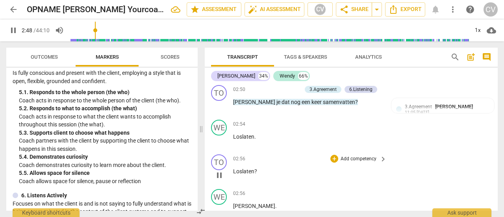
click at [365, 156] on p "Add competency" at bounding box center [358, 159] width 37 height 7
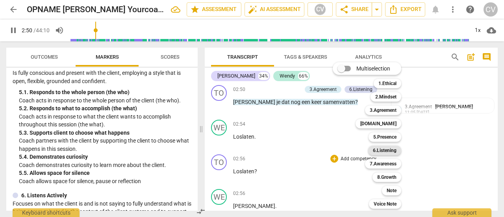
click at [392, 151] on b "6.Listening" at bounding box center [385, 150] width 24 height 9
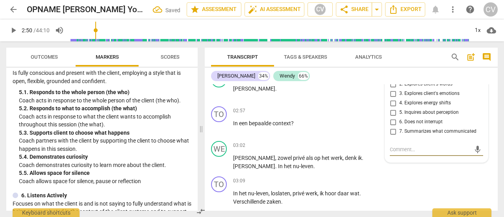
scroll to position [1356, 0]
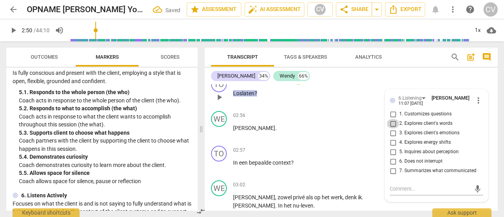
click at [394, 121] on input "2. Explores client's words" at bounding box center [393, 123] width 13 height 9
click at [421, 190] on textarea at bounding box center [430, 188] width 81 height 7
click at [357, 201] on div "03:02 + Add competency keyboard_arrow_right Ja , zowel privé als op het werk , …" at bounding box center [310, 194] width 154 height 29
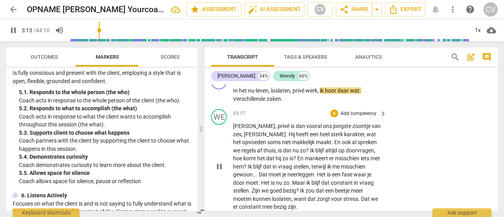
scroll to position [1459, 0]
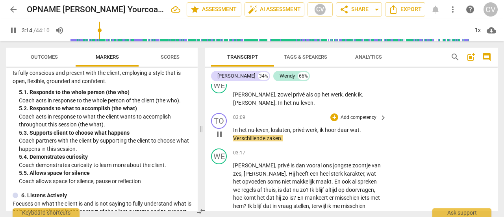
click at [369, 114] on p "Add competency" at bounding box center [358, 117] width 37 height 7
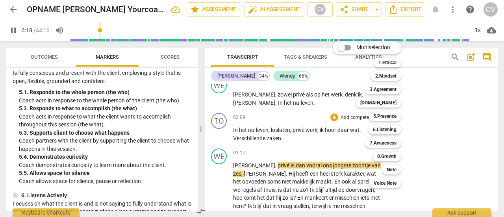
click at [12, 28] on div at bounding box center [252, 108] width 504 height 217
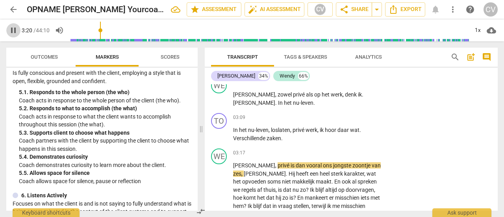
drag, startPoint x: 16, startPoint y: 32, endPoint x: 20, endPoint y: 33, distance: 4.4
click at [17, 32] on span "pause" at bounding box center [13, 30] width 9 height 9
click at [336, 115] on div "+" at bounding box center [334, 117] width 8 height 8
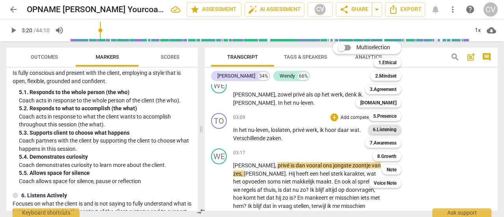
click at [386, 129] on b "6.Listening" at bounding box center [385, 129] width 24 height 9
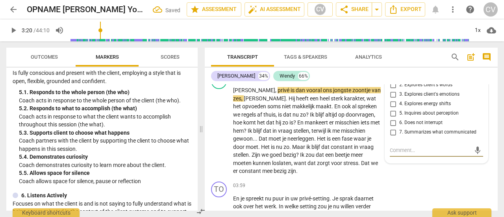
scroll to position [1495, 0]
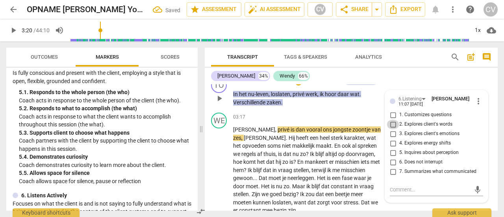
click at [393, 121] on input "2. Explores client's words" at bounding box center [393, 124] width 13 height 9
click at [13, 30] on span "play_arrow" at bounding box center [13, 30] width 9 height 9
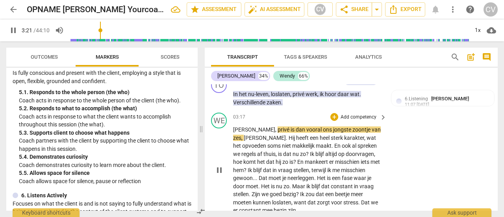
click at [279, 161] on p "Ja , privé is dan vooral ons jongste zoontje van zes , [PERSON_NAME] . Hij heef…" at bounding box center [308, 170] width 150 height 89
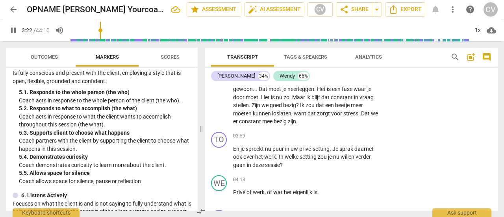
scroll to position [1613, 0]
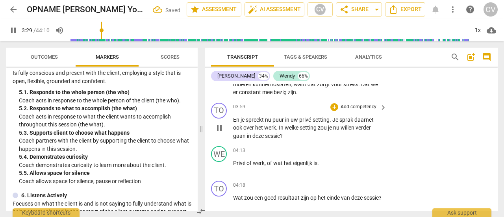
click at [352, 104] on p "Add competency" at bounding box center [358, 107] width 37 height 7
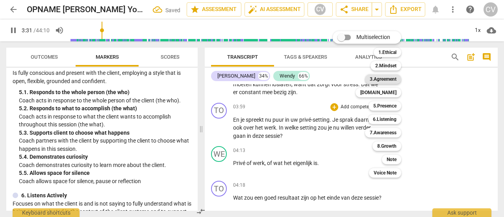
click at [377, 78] on b "3.Agreement" at bounding box center [383, 78] width 27 height 9
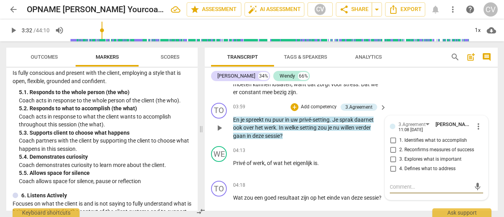
click at [391, 157] on input "3. Explores what is important" at bounding box center [393, 159] width 13 height 9
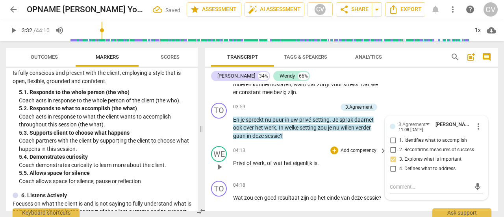
click at [298, 143] on div "WE play_arrow pause 04:13 + Add competency keyboard_arrow_right Privé of werk ,…" at bounding box center [351, 160] width 293 height 35
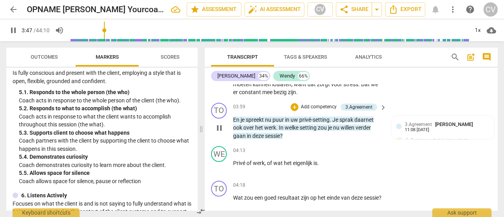
click at [303, 104] on p "Add competency" at bounding box center [318, 107] width 37 height 7
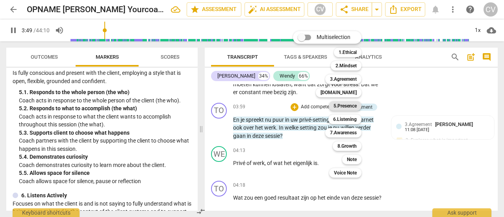
click at [341, 108] on b "5.Presence" at bounding box center [345, 105] width 23 height 9
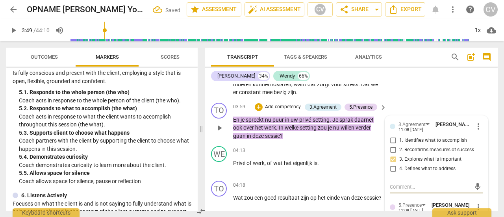
scroll to position [1692, 0]
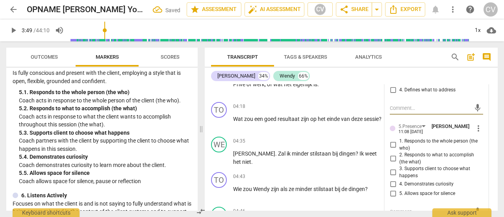
click at [391, 155] on input "2. Responds to what to accomplish (the what)" at bounding box center [393, 158] width 13 height 9
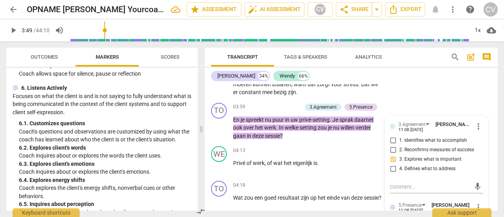
scroll to position [551, 0]
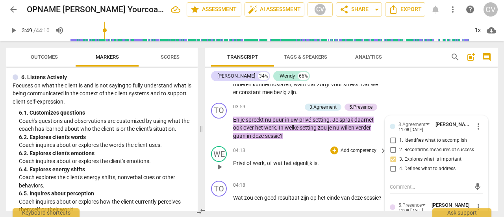
click at [343, 149] on p "Add competency" at bounding box center [358, 150] width 37 height 7
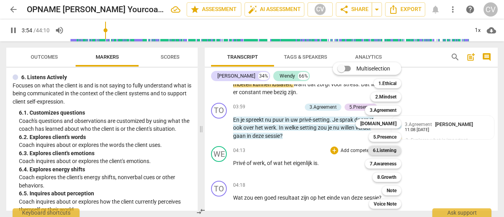
click at [379, 148] on b "6.Listening" at bounding box center [385, 150] width 24 height 9
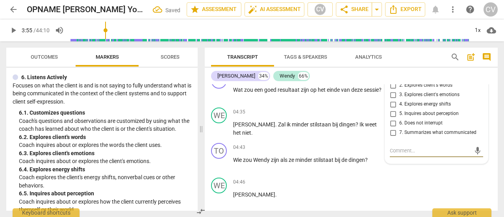
scroll to position [1682, 0]
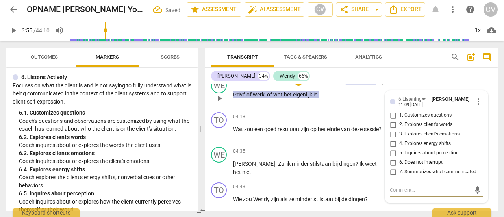
click at [391, 111] on input "1. Customizes questions" at bounding box center [393, 115] width 13 height 9
click at [326, 144] on div "WE play_arrow pause 04:35 + Add competency keyboard_arrow_right [PERSON_NAME] .…" at bounding box center [351, 161] width 293 height 35
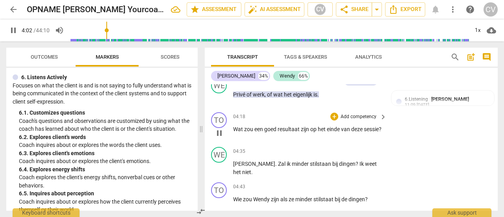
click at [337, 112] on div "+ Add competency keyboard_arrow_right" at bounding box center [358, 116] width 59 height 9
click at [332, 113] on div "+" at bounding box center [334, 117] width 8 height 8
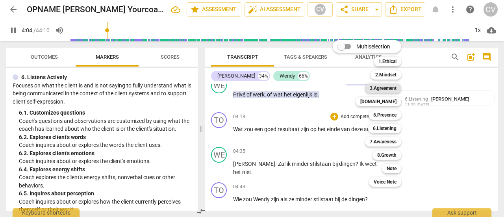
click at [390, 87] on b "3.Agreement" at bounding box center [383, 87] width 27 height 9
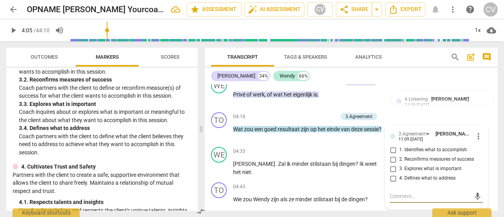
scroll to position [158, 0]
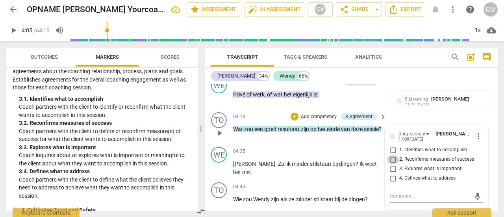
click at [391, 156] on input "2. Reconfirms measures of success" at bounding box center [393, 159] width 13 height 9
click at [357, 148] on p "Add competency" at bounding box center [358, 151] width 37 height 7
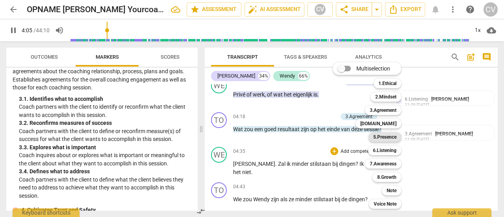
click at [374, 138] on b "5.Presence" at bounding box center [384, 136] width 23 height 9
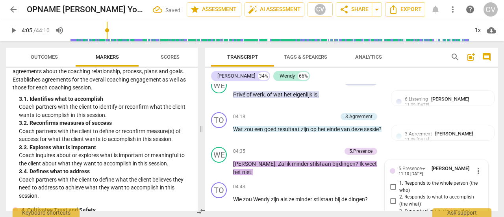
scroll to position [1786, 0]
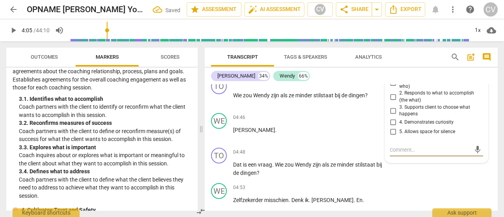
click at [392, 108] on input "3. Supports client to choose what happens" at bounding box center [393, 110] width 13 height 9
click at [15, 30] on span "play_arrow" at bounding box center [13, 30] width 9 height 9
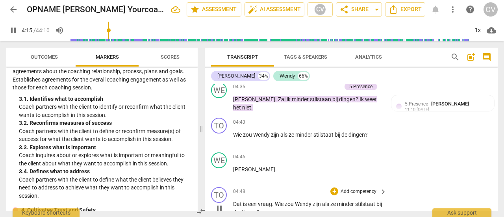
scroll to position [1707, 0]
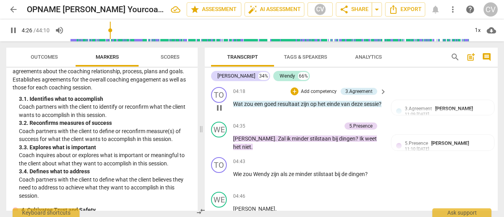
click at [312, 89] on p "Add competency" at bounding box center [318, 91] width 37 height 7
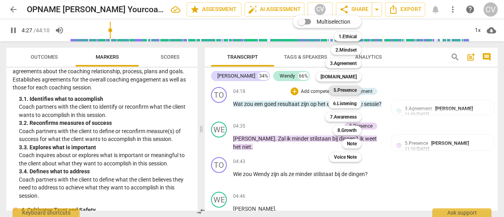
click at [335, 93] on b "5.Presence" at bounding box center [345, 89] width 23 height 9
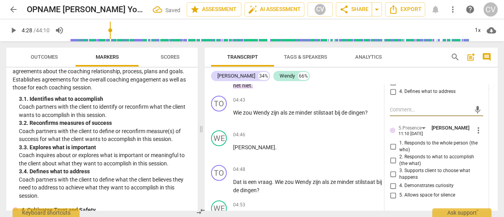
scroll to position [1786, 0]
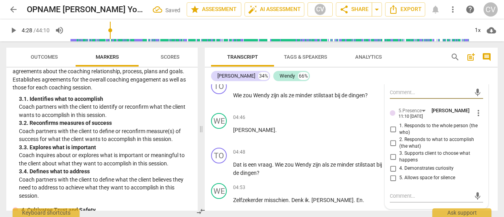
click at [392, 152] on input "3. Supports client to choose what happens" at bounding box center [393, 156] width 13 height 9
click at [336, 127] on p "[PERSON_NAME] ." at bounding box center [308, 130] width 150 height 8
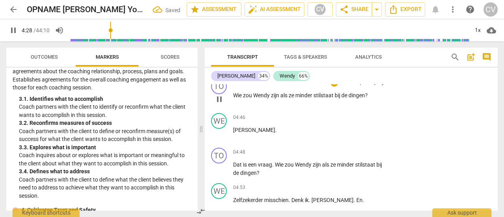
click at [352, 88] on div "04:43 + Add competency keyboard_arrow_right Wie zou [PERSON_NAME] zijn als ze m…" at bounding box center [310, 92] width 154 height 28
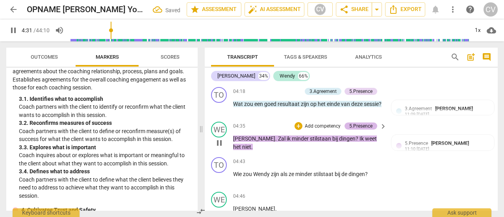
click at [360, 122] on div "5.Presence" at bounding box center [360, 125] width 23 height 7
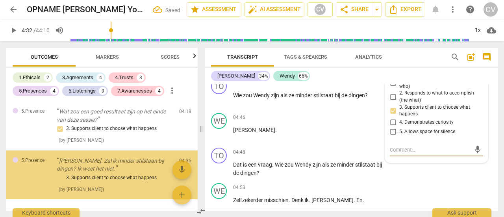
scroll to position [1262, 0]
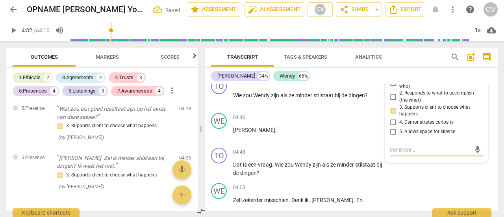
click at [390, 106] on input "3. Supports client to choose what happens" at bounding box center [393, 110] width 13 height 9
click at [391, 108] on input "3. Supports client to choose what happens" at bounding box center [393, 110] width 13 height 9
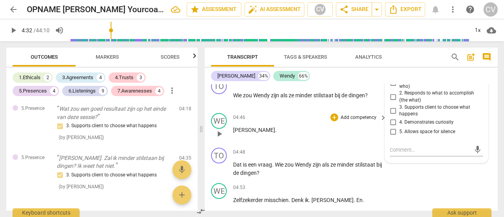
click at [338, 128] on p "[PERSON_NAME] ." at bounding box center [308, 130] width 150 height 8
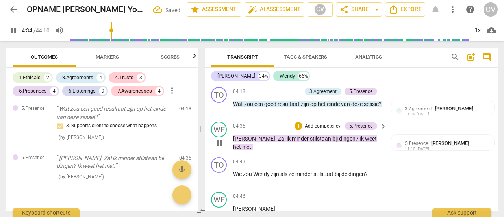
scroll to position [1261, 0]
click at [439, 145] on div "5.Presence [PERSON_NAME]" at bounding box center [438, 142] width 67 height 7
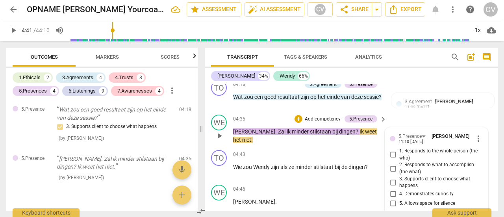
scroll to position [1707, 0]
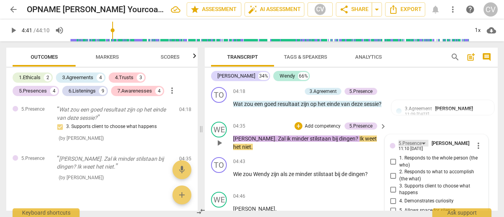
click at [421, 142] on div "5.Presence" at bounding box center [414, 143] width 30 height 7
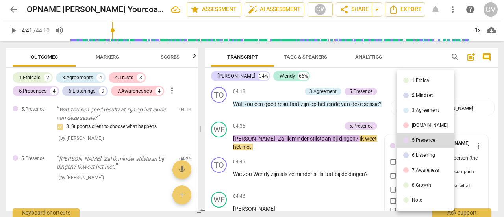
click at [423, 202] on li "Note" at bounding box center [425, 200] width 57 height 15
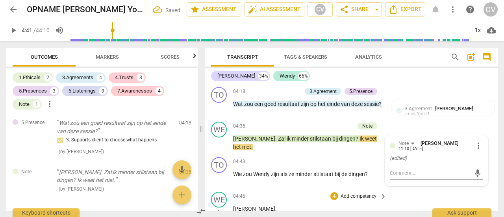
scroll to position [1262, 0]
click at [367, 124] on div "Note" at bounding box center [367, 125] width 10 height 7
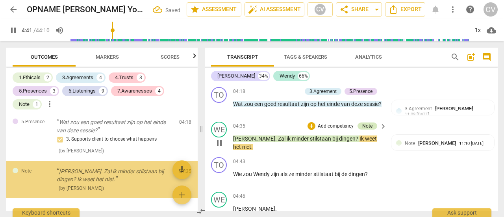
scroll to position [1263, 0]
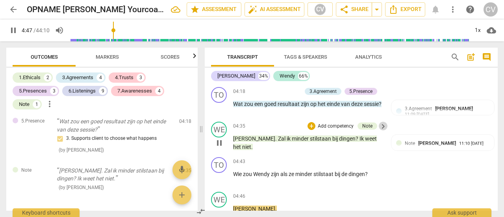
click at [382, 123] on span "keyboard_arrow_right" at bounding box center [382, 126] width 9 height 9
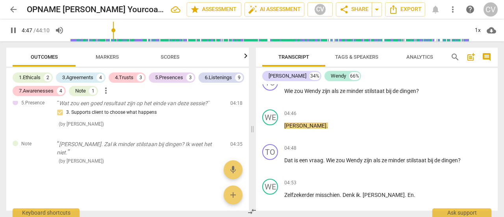
scroll to position [1146, 0]
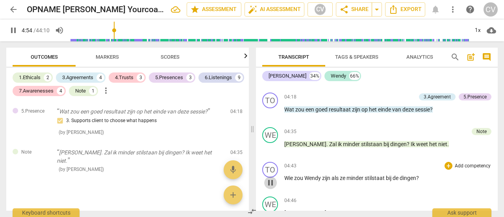
click at [272, 178] on span "pause" at bounding box center [270, 182] width 9 height 9
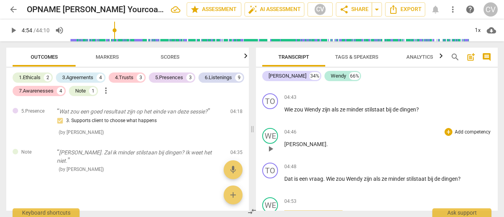
scroll to position [1699, 0]
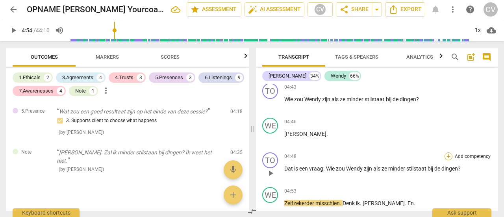
click at [439, 152] on div "+" at bounding box center [449, 156] width 8 height 8
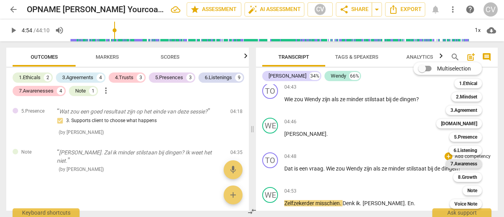
click at [439, 163] on div "7.Awareness" at bounding box center [464, 163] width 36 height 9
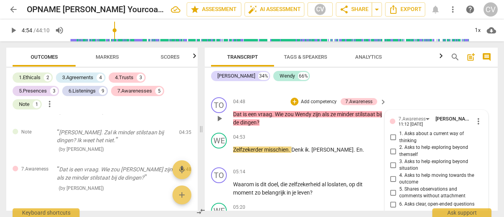
scroll to position [1848, 0]
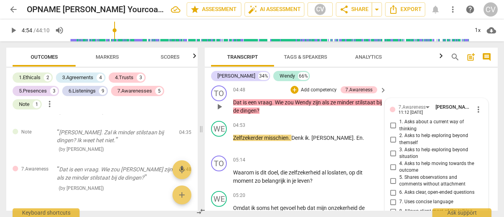
click at [392, 135] on input "2. Asks to help exploring beyond themself" at bounding box center [393, 139] width 13 height 9
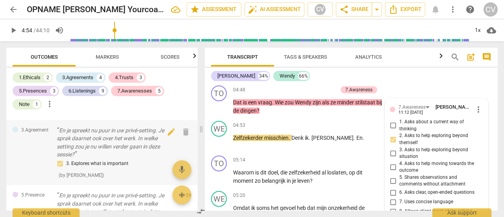
scroll to position [1046, 0]
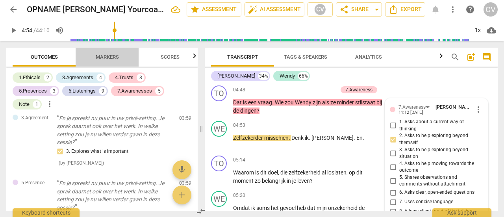
click at [102, 56] on span "Markers" at bounding box center [107, 57] width 23 height 6
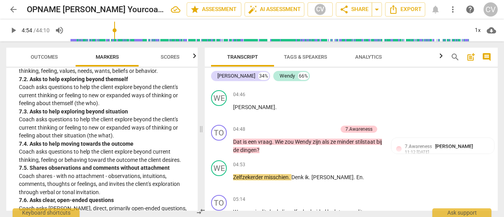
scroll to position [742, 0]
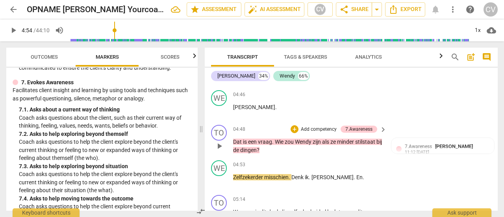
click at [326, 126] on p "Add competency" at bounding box center [318, 129] width 37 height 7
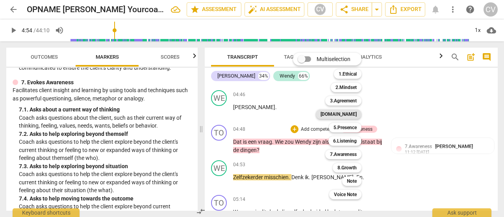
click at [349, 114] on b "[DOMAIN_NAME]" at bounding box center [339, 113] width 36 height 9
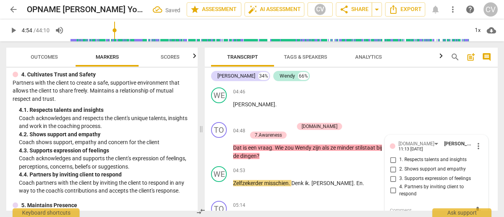
scroll to position [308, 0]
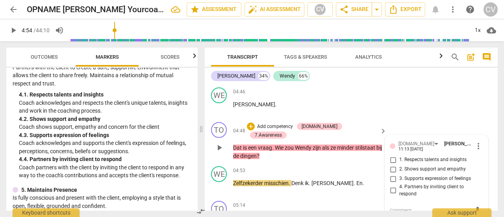
click at [391, 186] on input "4. Partners by inviting client to respond" at bounding box center [393, 190] width 13 height 9
click at [391, 156] on input "1. Respects talents and insights" at bounding box center [393, 159] width 13 height 9
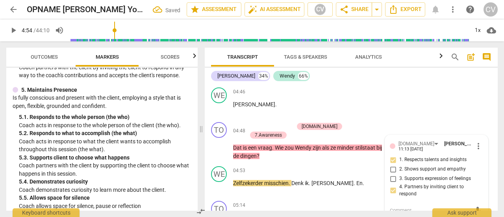
scroll to position [427, 0]
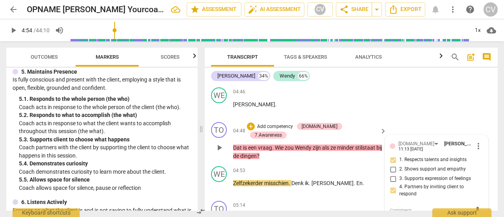
click at [286, 123] on p "Add competency" at bounding box center [274, 126] width 37 height 7
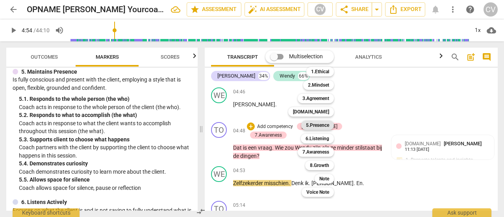
click at [328, 122] on b "5.Presence" at bounding box center [317, 125] width 23 height 9
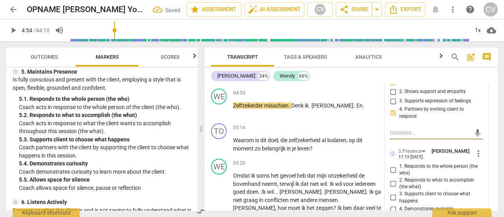
scroll to position [1890, 0]
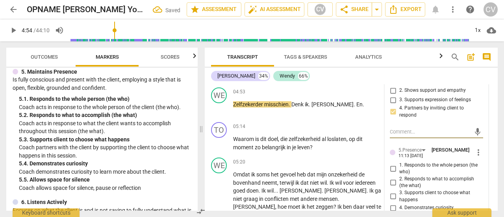
click at [390, 164] on input "1. Responds to the whole person (the who)" at bounding box center [393, 168] width 13 height 9
click at [15, 31] on span "play_arrow" at bounding box center [13, 30] width 9 height 9
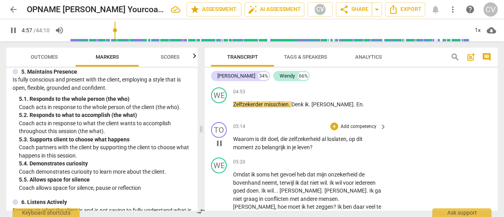
click at [344, 123] on p "Add competency" at bounding box center [358, 126] width 37 height 7
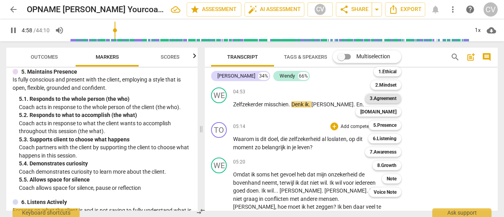
click at [393, 100] on b "3.Agreement" at bounding box center [383, 98] width 27 height 9
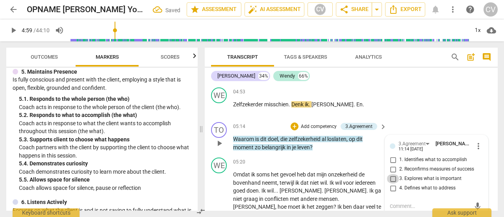
click at [392, 176] on input "3. Explores what is important" at bounding box center [393, 178] width 13 height 9
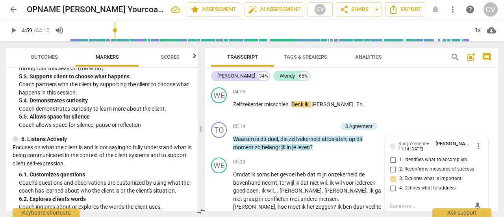
scroll to position [584, 0]
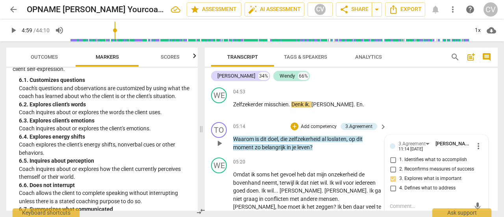
click at [309, 123] on p "Add competency" at bounding box center [318, 126] width 37 height 7
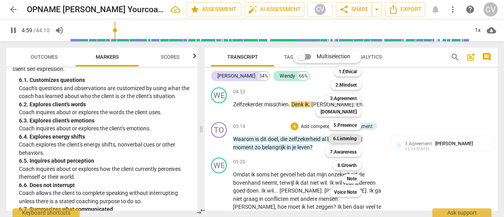
click at [349, 139] on b "6.Listening" at bounding box center [345, 138] width 24 height 9
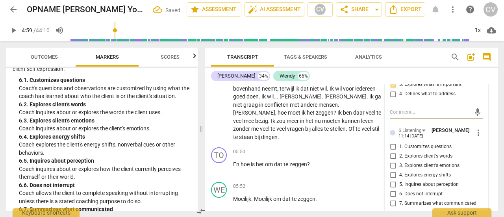
scroll to position [2008, 0]
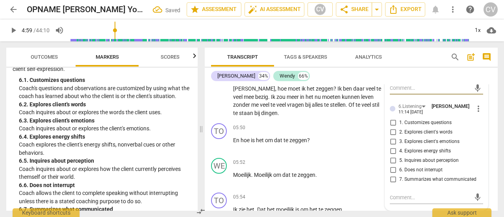
click at [390, 158] on input "5. Inquires about perception" at bounding box center [393, 160] width 13 height 9
click at [13, 29] on span "play_arrow" at bounding box center [13, 30] width 9 height 9
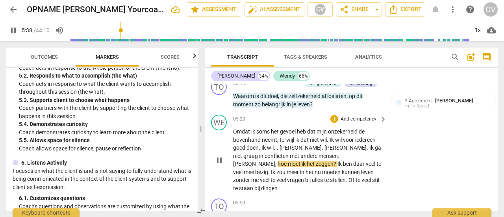
scroll to position [1929, 0]
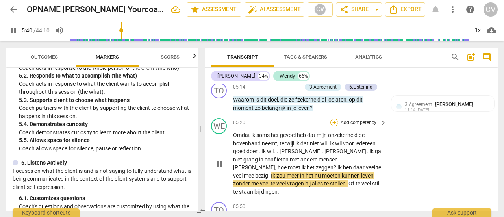
click at [336, 119] on div "+" at bounding box center [334, 123] width 8 height 8
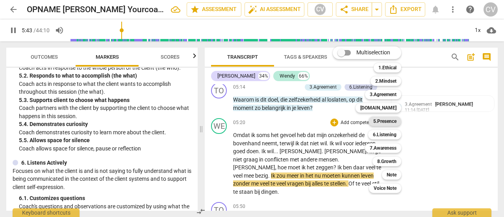
click at [388, 119] on b "5.Presence" at bounding box center [384, 121] width 23 height 9
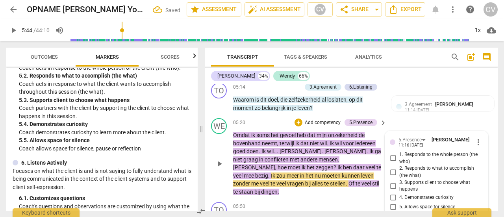
scroll to position [2004, 0]
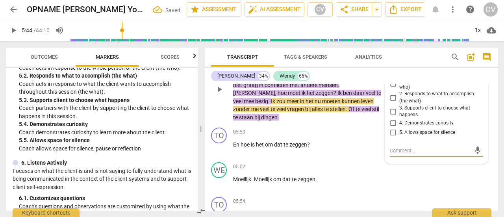
click at [389, 130] on input "5. Allows space for silence" at bounding box center [393, 132] width 13 height 9
click at [107, 117] on p "Coach partners with the client by supporting the client to choose what happens …" at bounding box center [105, 112] width 173 height 16
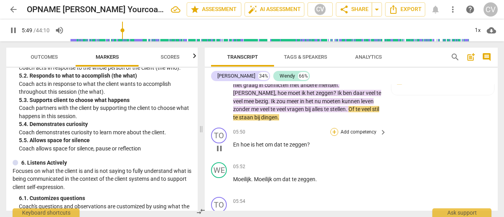
click at [334, 128] on div "+" at bounding box center [334, 132] width 8 height 8
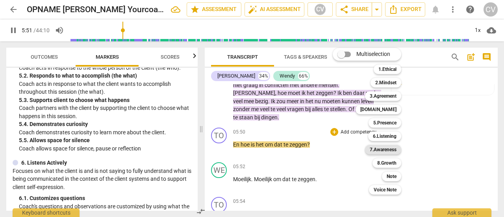
click at [387, 149] on b "7.Awareness" at bounding box center [383, 149] width 27 height 9
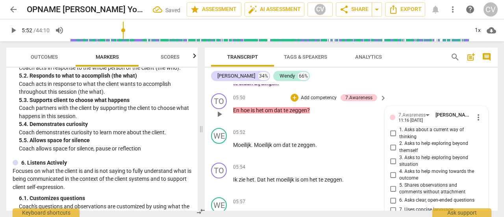
scroll to position [2077, 0]
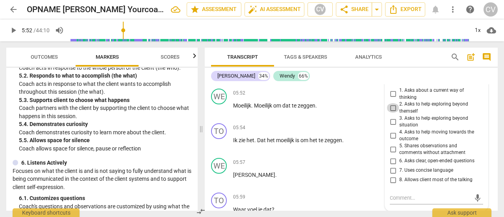
click at [392, 103] on input "2. Asks to help exploring beyond themself" at bounding box center [393, 107] width 13 height 9
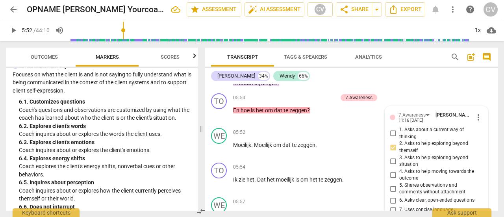
scroll to position [545, 0]
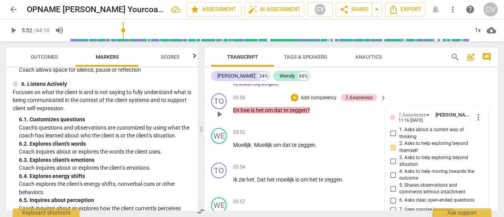
click at [315, 95] on p "Add competency" at bounding box center [318, 98] width 37 height 7
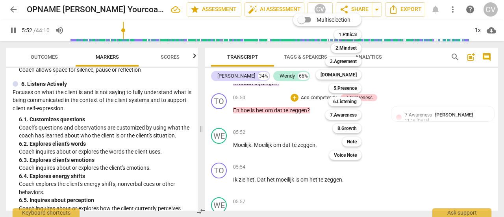
drag, startPoint x: 347, startPoint y: 100, endPoint x: 371, endPoint y: 104, distance: 23.6
click at [347, 100] on b "6.Listening" at bounding box center [345, 101] width 24 height 9
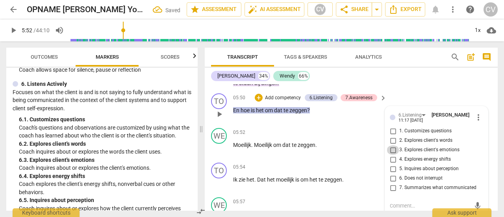
click at [391, 145] on input "3. Explores client's emotions" at bounding box center [393, 149] width 13 height 9
click at [287, 141] on p "Moeilijk . Moeilijk om dat te zeggen ." at bounding box center [308, 145] width 150 height 8
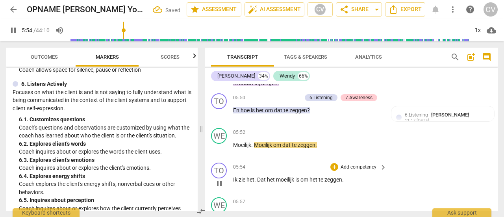
scroll to position [2077, 0]
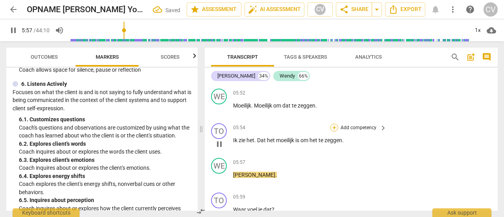
click at [332, 124] on div "+" at bounding box center [334, 128] width 8 height 8
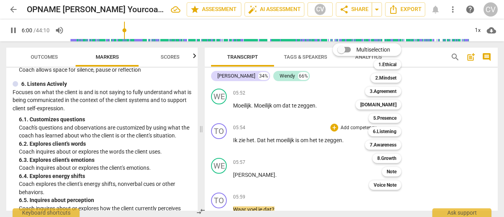
click at [13, 30] on div at bounding box center [252, 108] width 504 height 217
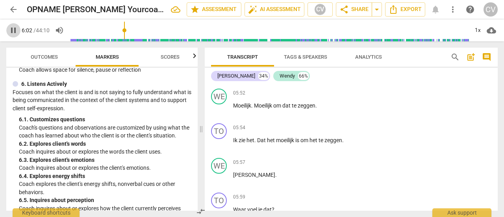
click at [13, 32] on span "pause" at bounding box center [13, 30] width 9 height 9
click at [333, 124] on div "+" at bounding box center [334, 128] width 8 height 8
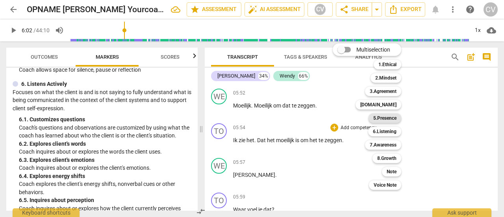
click at [388, 121] on b "5.Presence" at bounding box center [384, 117] width 23 height 9
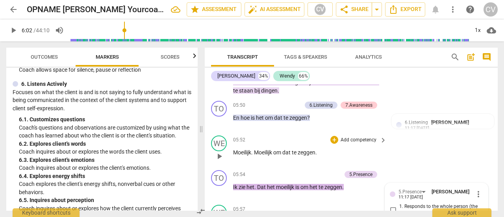
scroll to position [2070, 0]
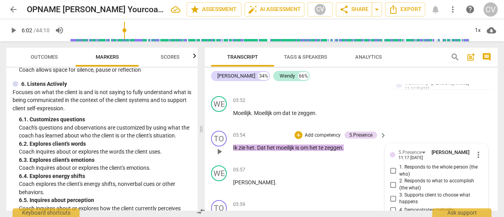
click at [325, 132] on p "Add competency" at bounding box center [322, 135] width 37 height 7
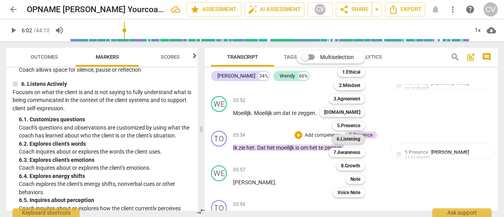
click at [351, 138] on b "6.Listening" at bounding box center [349, 138] width 24 height 9
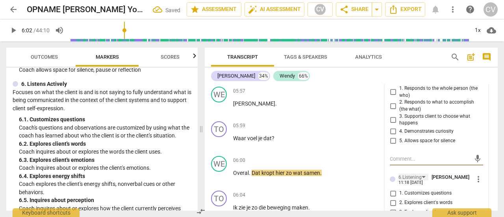
scroll to position [2188, 0]
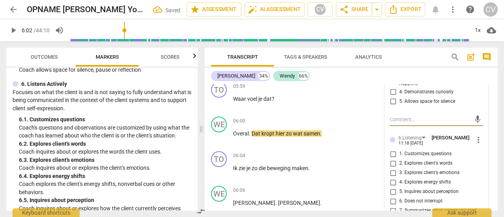
click at [391, 178] on input "4. Explores energy shifts" at bounding box center [393, 182] width 13 height 9
click at [350, 152] on p "Add competency" at bounding box center [358, 155] width 37 height 7
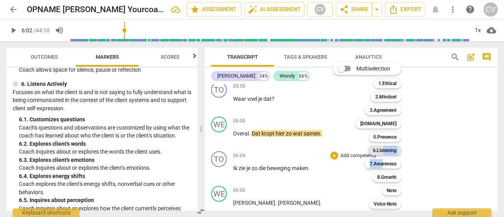
drag, startPoint x: 382, startPoint y: 163, endPoint x: 383, endPoint y: 153, distance: 9.9
click at [383, 153] on div "Multiselection m 1.Ethical 1 2.Mindset 2 3.Agreement 3 [DOMAIN_NAME] 4 5.Presen…" at bounding box center [373, 135] width 87 height 150
click at [380, 148] on b "6.Listening" at bounding box center [385, 150] width 24 height 9
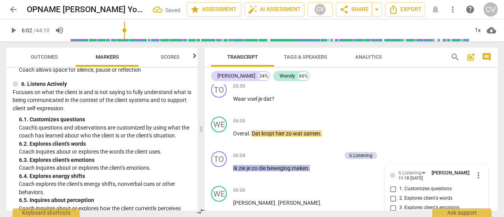
scroll to position [2293, 0]
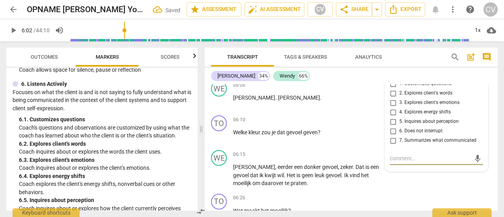
click at [391, 108] on input "4. Explores energy shifts" at bounding box center [393, 112] width 13 height 9
drag, startPoint x: 12, startPoint y: 33, endPoint x: 17, endPoint y: 34, distance: 5.4
click at [12, 33] on span "play_arrow" at bounding box center [13, 30] width 9 height 9
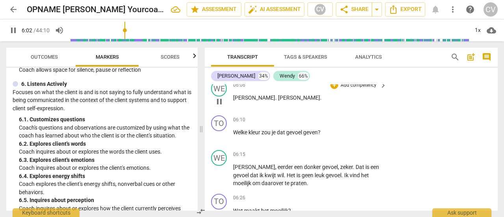
scroll to position [2254, 0]
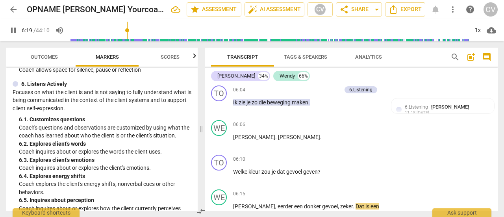
drag, startPoint x: 13, startPoint y: 28, endPoint x: 17, endPoint y: 30, distance: 5.1
click at [13, 28] on span "pause" at bounding box center [13, 30] width 9 height 9
click at [344, 156] on p "Add competency" at bounding box center [358, 159] width 37 height 7
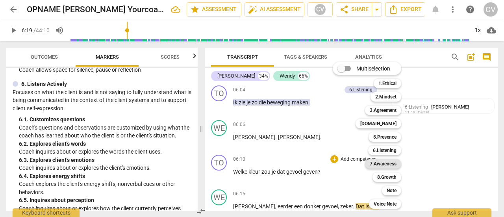
click at [380, 163] on b "7.Awareness" at bounding box center [383, 163] width 27 height 9
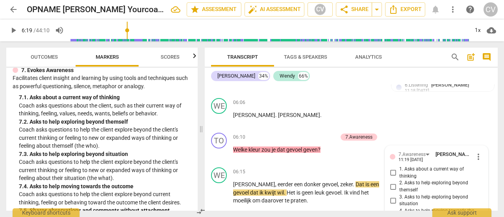
scroll to position [742, 0]
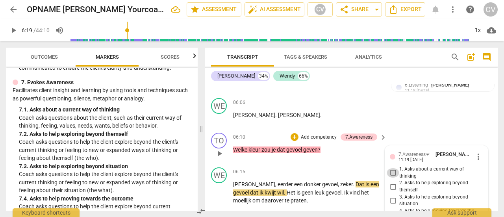
click at [392, 168] on input "1. Asks about a current way of thinking" at bounding box center [393, 172] width 13 height 9
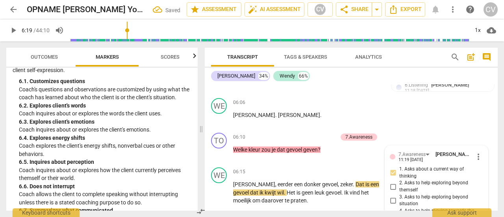
scroll to position [584, 0]
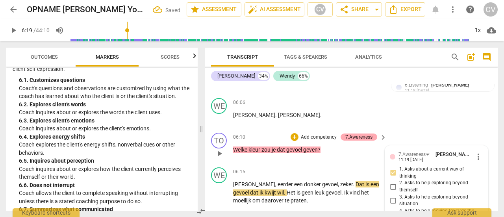
click at [353, 134] on div "7.Awareness" at bounding box center [358, 137] width 27 height 7
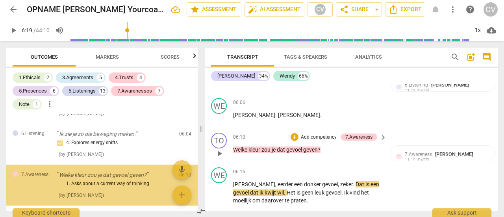
click at [308, 134] on p "Add competency" at bounding box center [318, 137] width 37 height 7
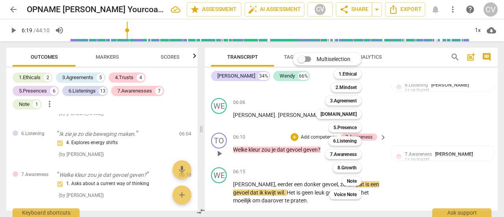
scroll to position [1889, 0]
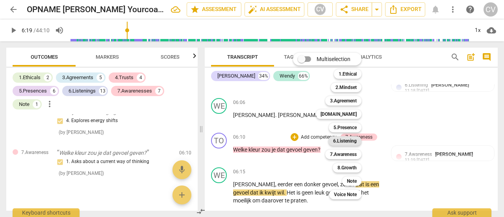
click at [346, 141] on b "6.Listening" at bounding box center [345, 140] width 24 height 9
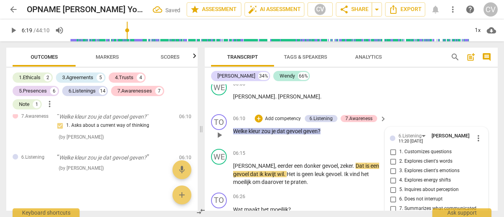
scroll to position [2284, 0]
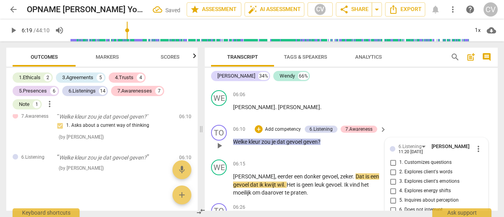
click at [391, 177] on input "3. Explores client's emotions" at bounding box center [393, 181] width 13 height 9
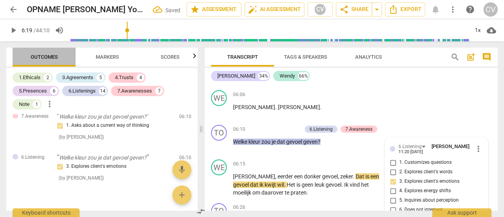
click at [48, 56] on span "Outcomes" at bounding box center [44, 57] width 27 height 6
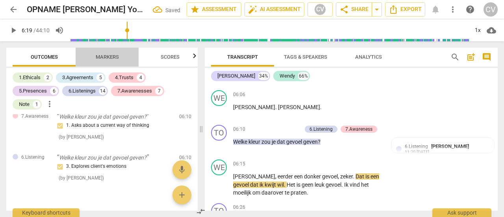
click at [102, 54] on span "Markers" at bounding box center [107, 57] width 23 height 6
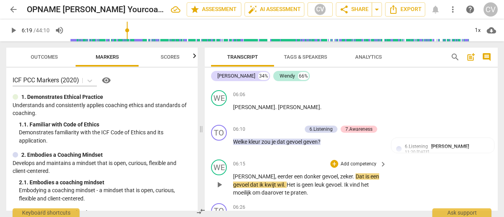
scroll to position [2323, 0]
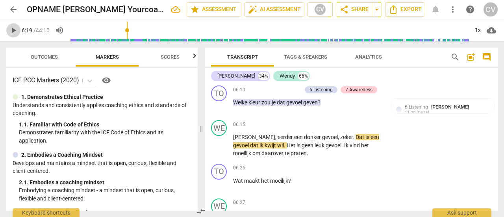
click at [14, 30] on span "play_arrow" at bounding box center [13, 30] width 9 height 9
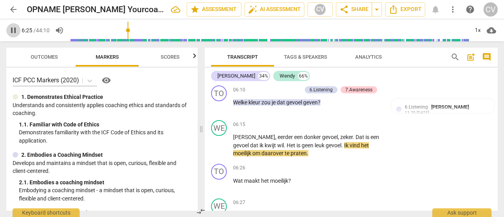
click at [11, 29] on span "pause" at bounding box center [13, 30] width 9 height 9
click at [362, 165] on p "Add competency" at bounding box center [358, 168] width 37 height 7
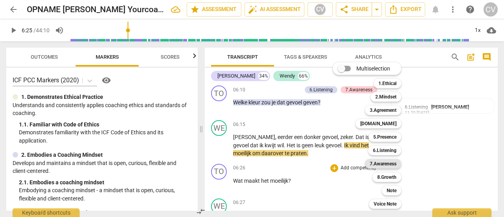
click at [384, 164] on b "7.Awareness" at bounding box center [383, 163] width 27 height 9
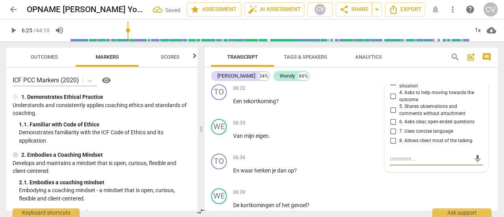
scroll to position [2433, 0]
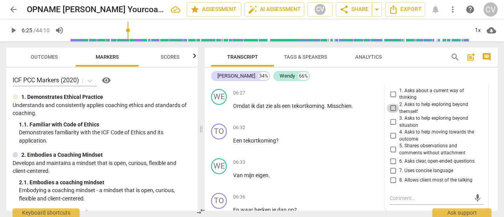
click at [391, 104] on input "2. Asks to help exploring beyond themself" at bounding box center [393, 108] width 13 height 9
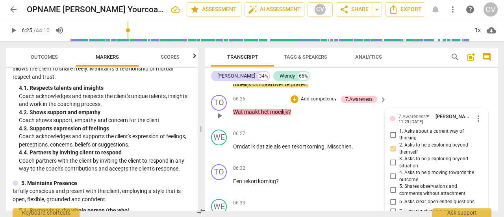
scroll to position [2393, 0]
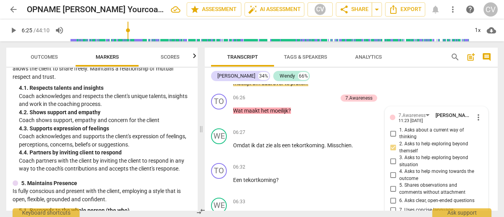
click at [14, 29] on span "play_arrow" at bounding box center [13, 30] width 9 height 9
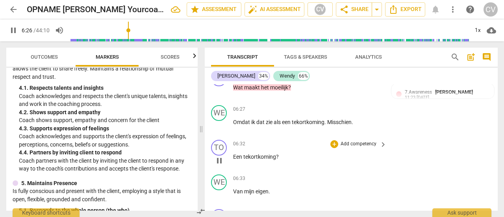
scroll to position [2433, 0]
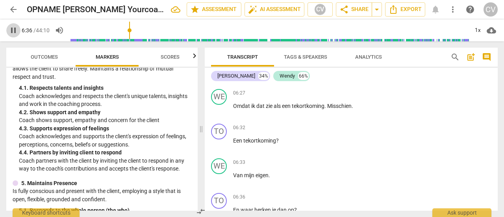
click at [13, 29] on span "pause" at bounding box center [13, 30] width 9 height 9
click at [350, 124] on p "Add competency" at bounding box center [358, 127] width 37 height 7
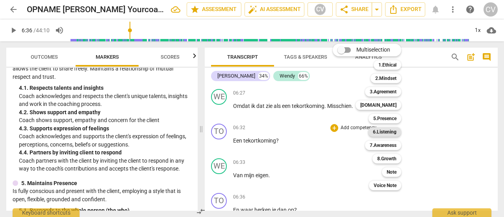
click at [388, 133] on b "6.Listening" at bounding box center [385, 131] width 24 height 9
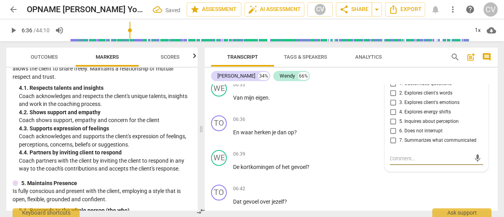
scroll to position [2471, 0]
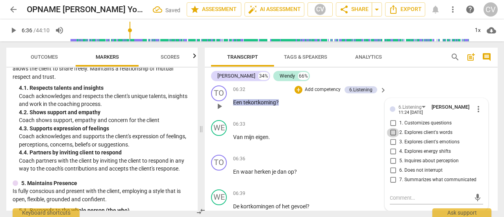
click at [387, 128] on input "2. Explores client's words" at bounding box center [393, 132] width 13 height 9
click at [365, 156] on p "Add competency" at bounding box center [358, 159] width 37 height 7
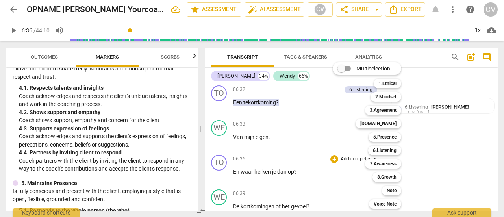
click at [11, 29] on div at bounding box center [252, 108] width 504 height 217
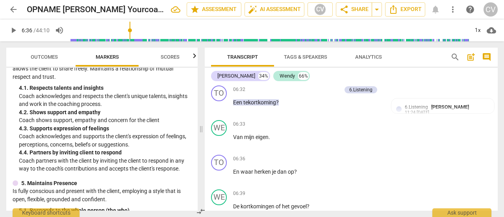
click at [13, 30] on span "play_arrow" at bounding box center [13, 30] width 9 height 9
click at [13, 30] on span "pause" at bounding box center [13, 30] width 9 height 9
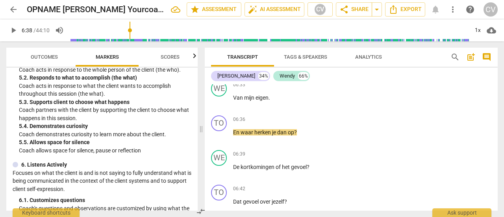
scroll to position [473, 0]
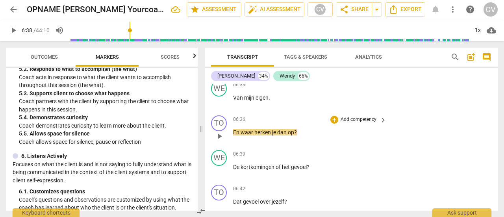
click at [354, 116] on p "Add competency" at bounding box center [358, 119] width 37 height 7
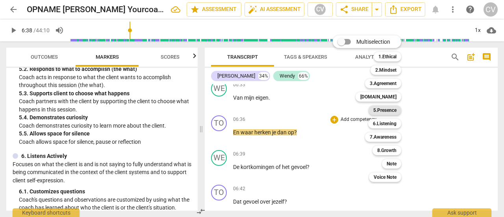
click at [390, 109] on b "5.Presence" at bounding box center [384, 110] width 23 height 9
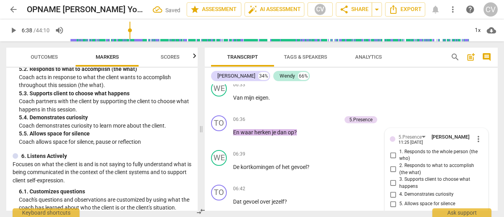
scroll to position [2513, 0]
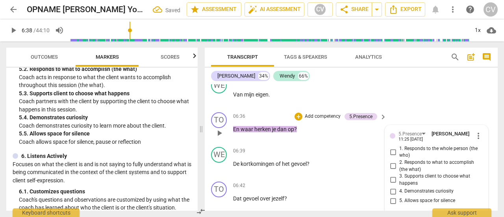
click at [395, 187] on input "4. Demonstrates curiosity" at bounding box center [393, 191] width 13 height 9
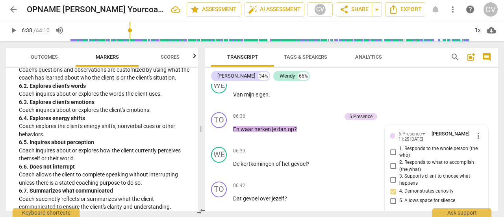
scroll to position [591, 0]
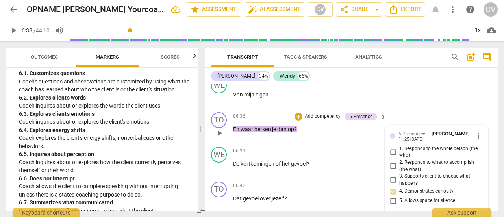
click at [315, 113] on p "Add competency" at bounding box center [322, 116] width 37 height 7
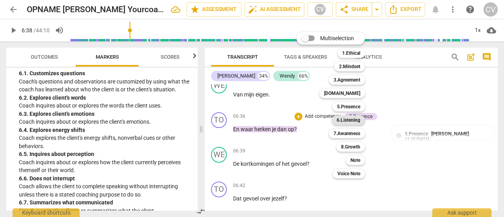
drag, startPoint x: 355, startPoint y: 121, endPoint x: 364, endPoint y: 122, distance: 8.3
click at [356, 121] on b "6.Listening" at bounding box center [349, 119] width 24 height 9
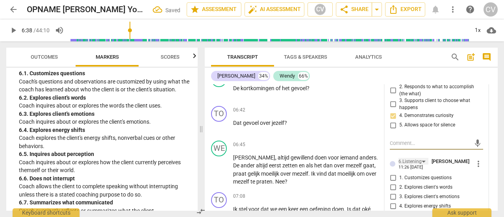
scroll to position [2592, 0]
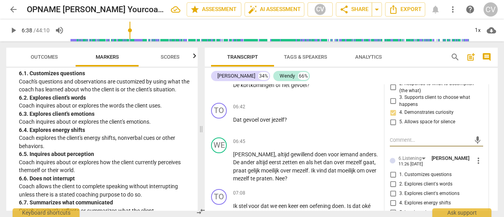
click at [392, 170] on input "1. Customizes questions" at bounding box center [393, 174] width 13 height 9
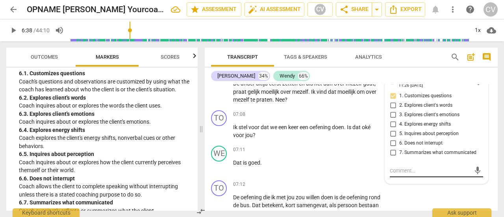
scroll to position [2671, 0]
click at [391, 129] on input "5. Inquires about perception" at bounding box center [393, 133] width 13 height 9
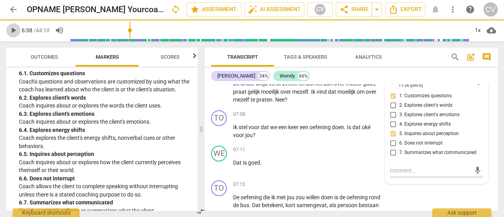
click at [12, 29] on span "play_arrow" at bounding box center [13, 30] width 9 height 9
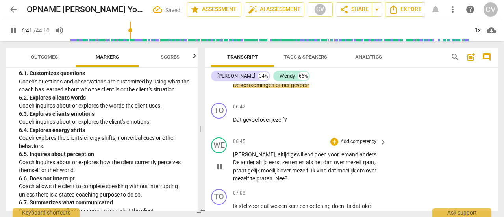
scroll to position [2553, 0]
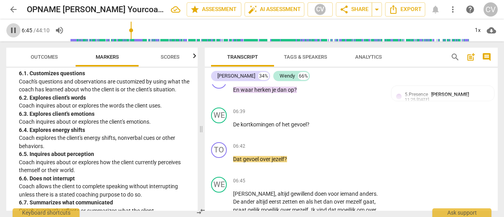
drag, startPoint x: 14, startPoint y: 32, endPoint x: 30, endPoint y: 40, distance: 17.4
click at [15, 32] on span "pause" at bounding box center [13, 30] width 9 height 9
click at [11, 31] on span "play_arrow" at bounding box center [13, 30] width 9 height 9
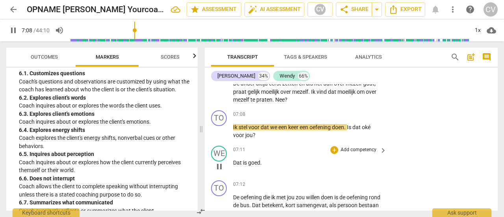
scroll to position [2632, 0]
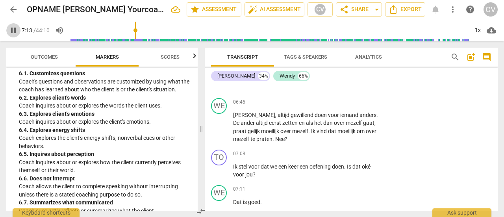
click at [12, 30] on span "pause" at bounding box center [13, 30] width 9 height 9
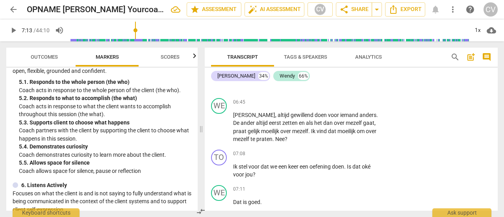
scroll to position [433, 0]
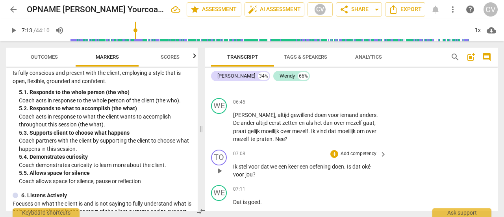
click at [365, 150] on p "Add competency" at bounding box center [358, 153] width 37 height 7
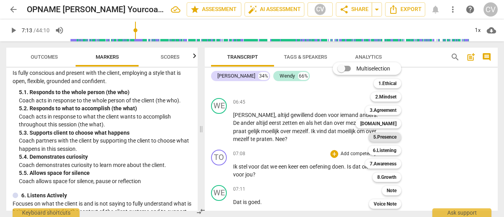
click at [384, 139] on b "5.Presence" at bounding box center [384, 136] width 23 height 9
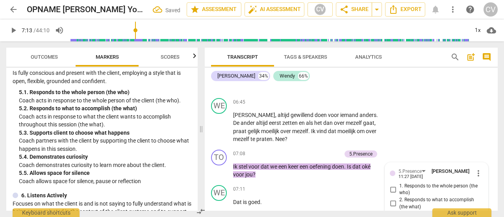
scroll to position [2729, 0]
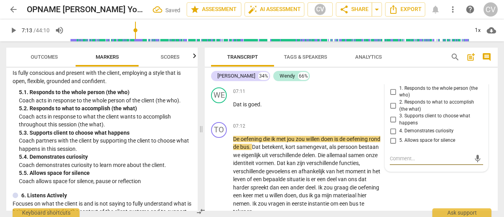
click at [392, 115] on input "3. Supports client to choose what happens" at bounding box center [393, 119] width 13 height 9
click at [263, 176] on span "een" at bounding box center [258, 179] width 10 height 6
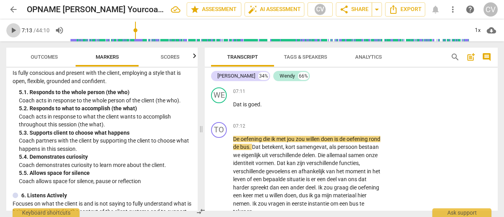
click at [12, 31] on span "play_arrow" at bounding box center [13, 30] width 9 height 9
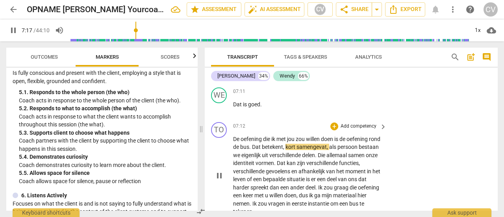
scroll to position [2769, 0]
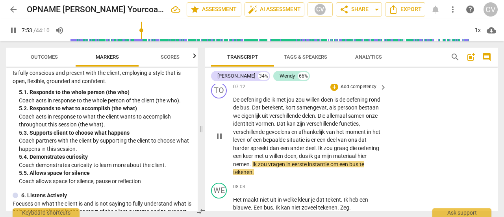
drag, startPoint x: 221, startPoint y: 125, endPoint x: 230, endPoint y: 129, distance: 10.0
click at [221, 132] on span "pause" at bounding box center [219, 136] width 9 height 9
drag, startPoint x: 221, startPoint y: 124, endPoint x: 226, endPoint y: 128, distance: 5.9
click at [221, 132] on span "play_arrow" at bounding box center [219, 136] width 9 height 9
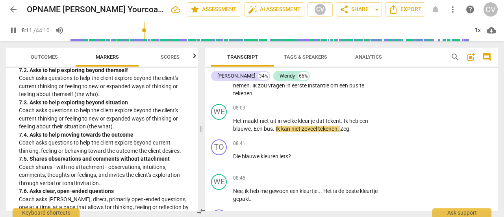
scroll to position [788, 0]
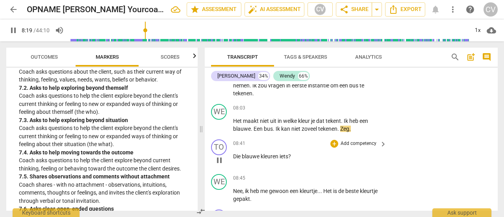
click at [361, 140] on p "Add competency" at bounding box center [358, 143] width 37 height 7
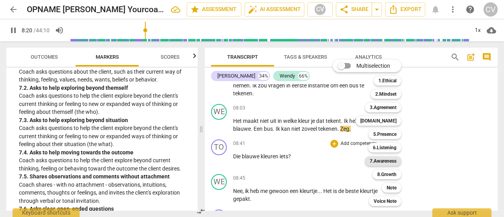
click at [385, 159] on b "7.Awareness" at bounding box center [383, 160] width 27 height 9
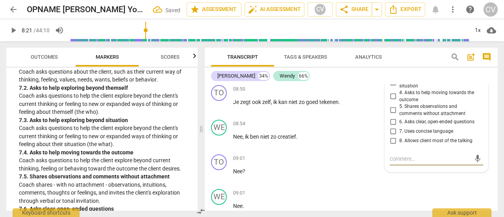
scroll to position [2933, 0]
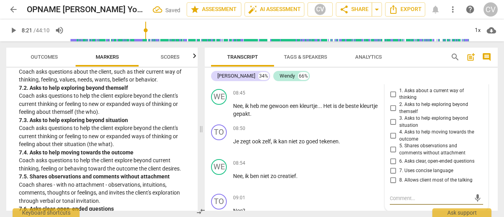
click at [391, 117] on input "3. Asks to help exploring beyond situation" at bounding box center [393, 121] width 13 height 9
click at [217, 175] on span "play_arrow" at bounding box center [219, 179] width 9 height 9
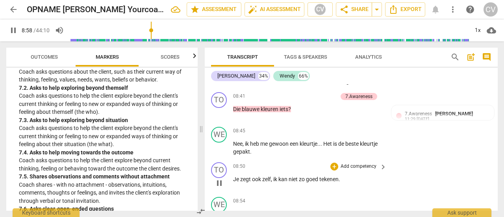
scroll to position [2893, 0]
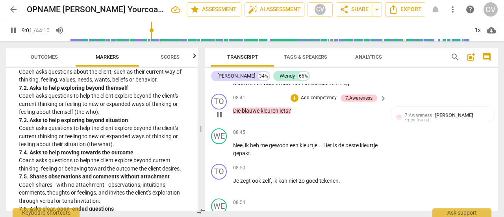
click at [221, 110] on span "pause" at bounding box center [219, 114] width 9 height 9
click at [221, 110] on span "play_arrow" at bounding box center [219, 114] width 9 height 9
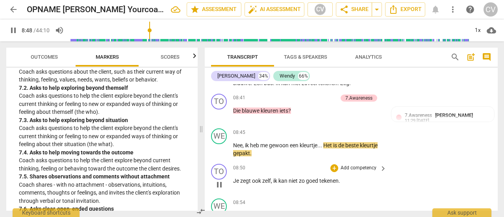
scroll to position [2933, 0]
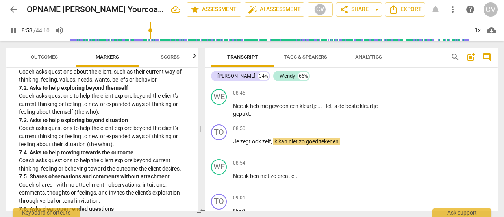
click at [10, 28] on span "pause" at bounding box center [13, 30] width 9 height 9
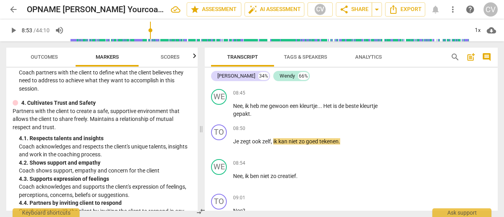
scroll to position [276, 0]
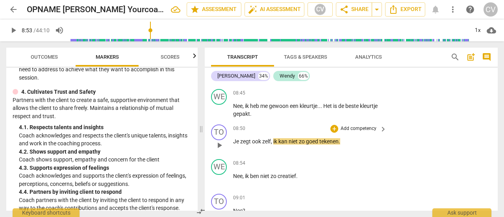
click at [355, 125] on p "Add competency" at bounding box center [358, 128] width 37 height 7
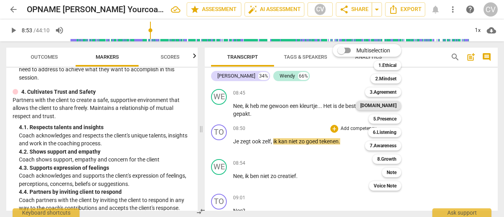
click at [393, 106] on b "[DOMAIN_NAME]" at bounding box center [378, 105] width 36 height 9
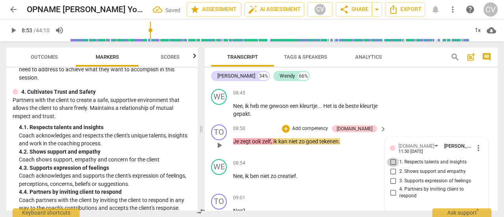
click at [393, 158] on input "1. Respects talents and insights" at bounding box center [393, 162] width 13 height 9
click at [344, 191] on div "TO play_arrow pause 09:01 + Add competency keyboard_arrow_right Nee ?" at bounding box center [351, 208] width 293 height 35
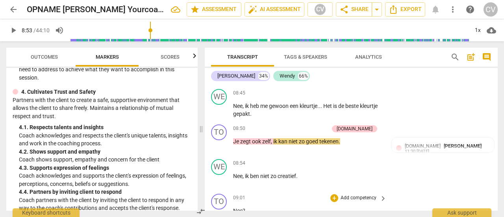
scroll to position [2972, 0]
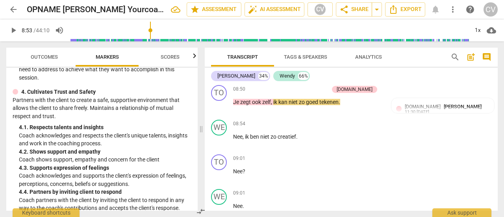
drag, startPoint x: 15, startPoint y: 30, endPoint x: 19, endPoint y: 33, distance: 5.3
click at [15, 30] on span "play_arrow" at bounding box center [13, 30] width 9 height 9
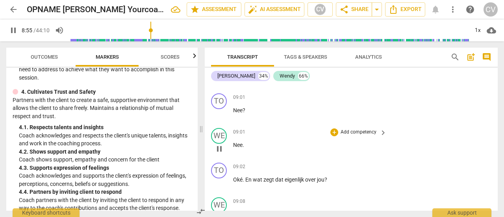
scroll to position [3051, 0]
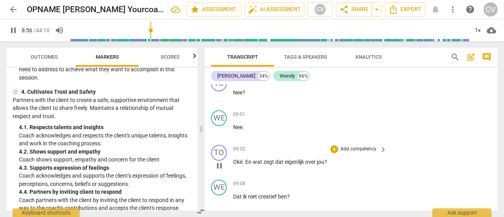
click at [338, 145] on div "+ Add competency" at bounding box center [353, 149] width 47 height 8
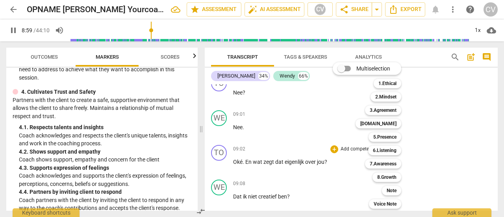
click at [66, 171] on div at bounding box center [252, 108] width 504 height 217
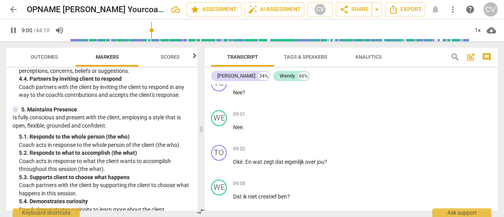
scroll to position [433, 0]
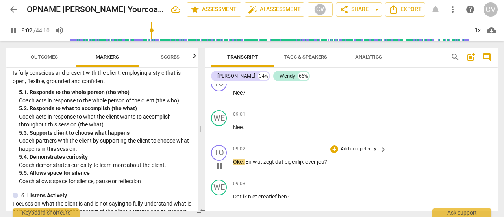
click at [349, 146] on p "Add competency" at bounding box center [358, 149] width 37 height 7
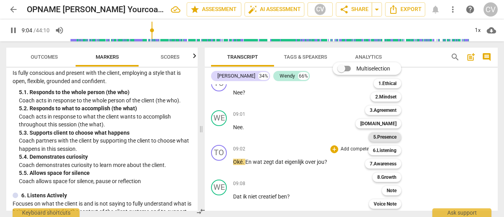
click at [386, 136] on b "5.Presence" at bounding box center [384, 136] width 23 height 9
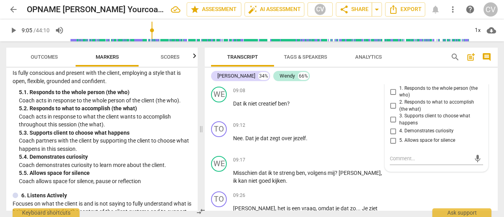
scroll to position [3104, 0]
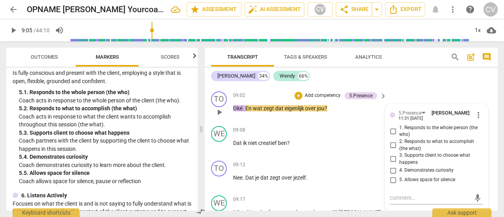
click at [395, 126] on input "1. Responds to the whole person (the who)" at bounding box center [393, 130] width 13 height 9
click at [391, 166] on input "4. Demonstrates curiosity" at bounding box center [393, 170] width 13 height 9
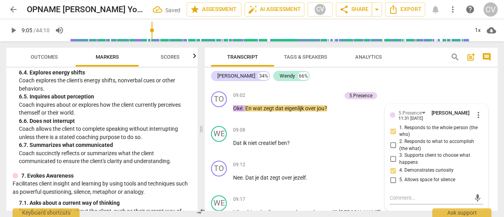
scroll to position [748, 0]
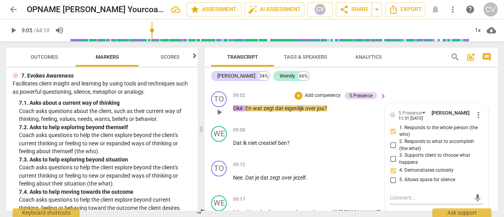
click at [330, 92] on p "Add competency" at bounding box center [322, 95] width 37 height 7
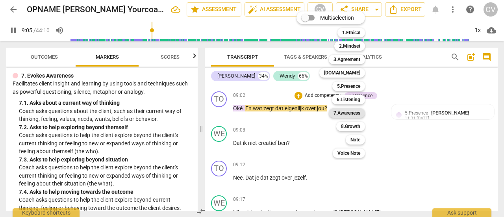
click at [354, 112] on b "7.Awareness" at bounding box center [347, 112] width 27 height 9
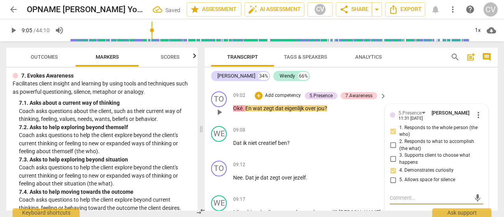
scroll to position [3144, 0]
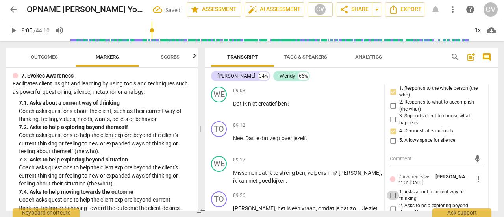
click at [388, 191] on input "1. Asks about a current way of thinking" at bounding box center [393, 195] width 13 height 9
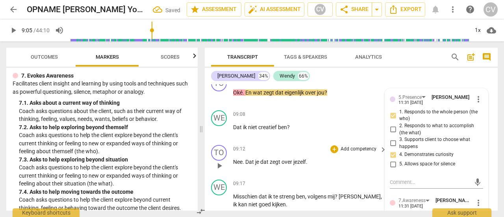
scroll to position [3104, 0]
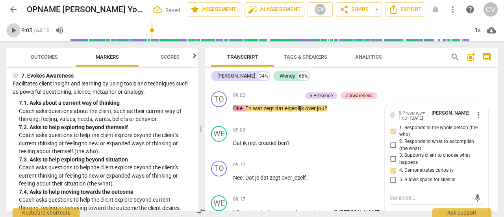
click at [13, 30] on span "play_arrow" at bounding box center [13, 30] width 9 height 9
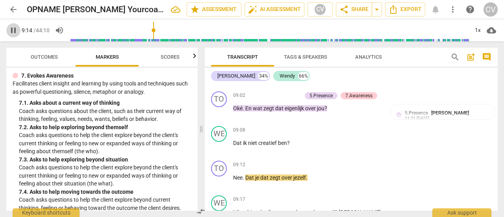
click at [15, 30] on span "pause" at bounding box center [13, 30] width 9 height 9
click at [15, 30] on span "play_arrow" at bounding box center [13, 30] width 9 height 9
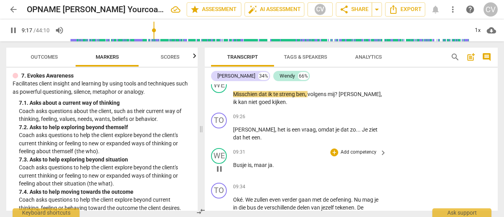
scroll to position [3183, 0]
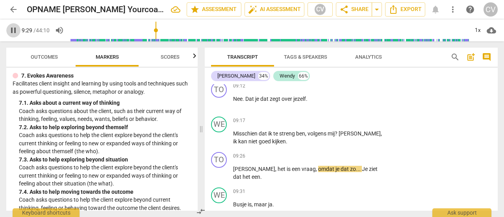
click at [13, 31] on span "pause" at bounding box center [13, 30] width 9 height 9
click at [13, 31] on span "play_arrow" at bounding box center [13, 30] width 9 height 9
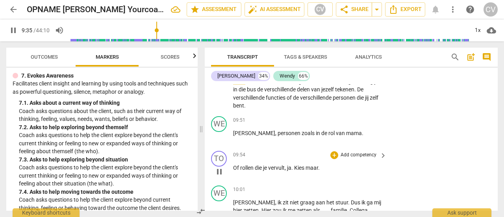
scroll to position [3301, 0]
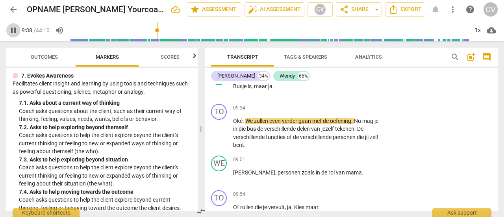
click at [14, 30] on span "pause" at bounding box center [13, 30] width 9 height 9
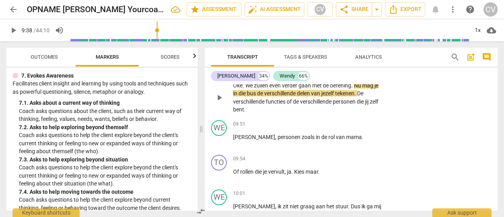
scroll to position [3341, 0]
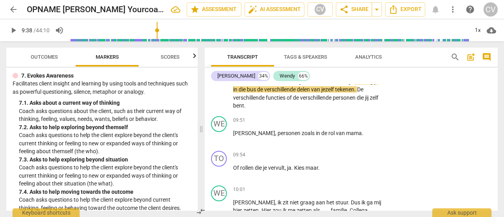
click at [13, 33] on span "play_arrow" at bounding box center [13, 30] width 9 height 9
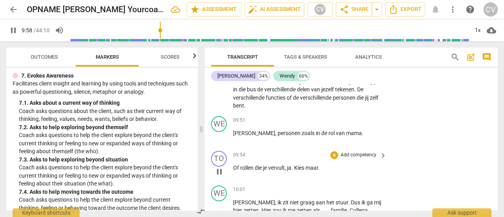
click at [351, 152] on p "Add competency" at bounding box center [358, 155] width 37 height 7
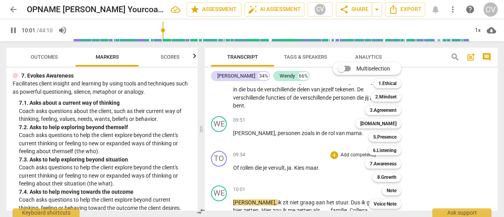
click at [102, 139] on div at bounding box center [252, 108] width 504 height 217
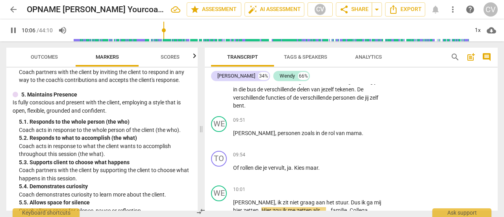
scroll to position [433, 0]
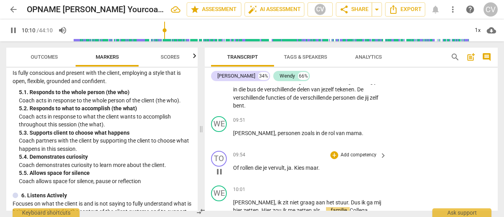
click at [340, 152] on p "Add competency" at bounding box center [358, 155] width 37 height 7
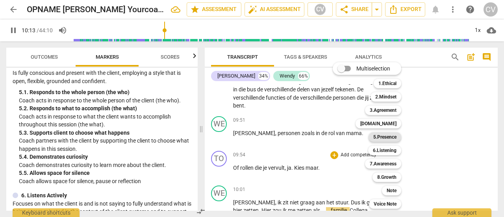
click at [382, 138] on b "5.Presence" at bounding box center [384, 136] width 23 height 9
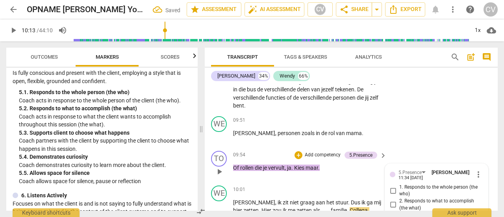
scroll to position [3439, 0]
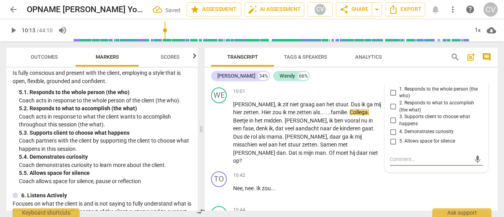
click at [393, 116] on input "3. Supports client to choose what happens" at bounding box center [393, 120] width 13 height 9
drag, startPoint x: 11, startPoint y: 30, endPoint x: 22, endPoint y: 34, distance: 11.8
click at [11, 30] on span "play_arrow" at bounding box center [13, 30] width 9 height 9
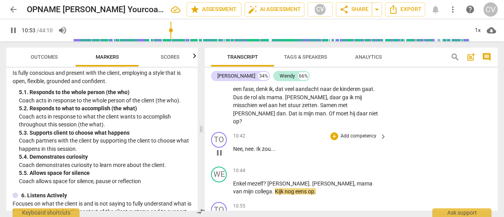
scroll to position [3517, 0]
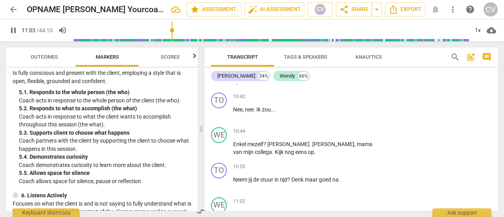
click at [15, 32] on span "pause" at bounding box center [13, 30] width 9 height 9
click at [49, 138] on p "Coach partners with the client by supporting the client to choose what happens …" at bounding box center [105, 145] width 173 height 16
click at [343, 163] on p "Add competency" at bounding box center [358, 166] width 37 height 7
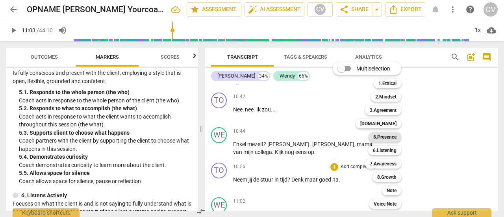
click at [392, 135] on b "5.Presence" at bounding box center [384, 136] width 23 height 9
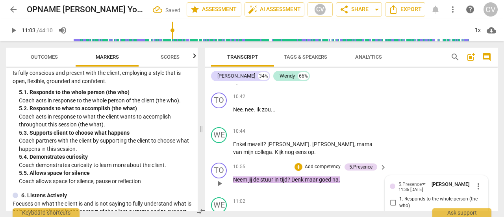
scroll to position [3611, 0]
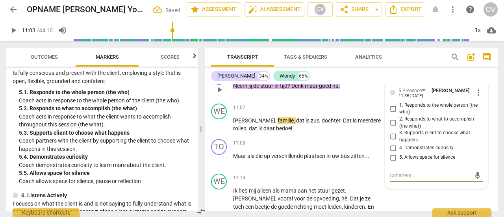
click at [390, 153] on input "5. Allows space for silence" at bounding box center [393, 157] width 13 height 9
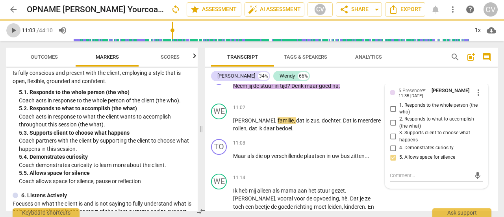
click at [10, 30] on span "play_arrow" at bounding box center [13, 30] width 9 height 9
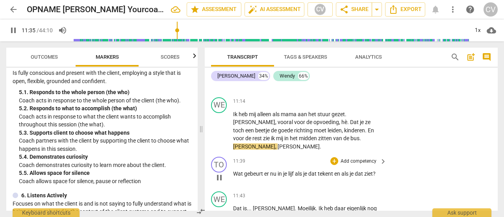
scroll to position [3690, 0]
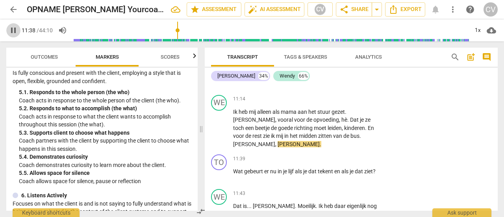
click at [11, 32] on span "pause" at bounding box center [13, 30] width 9 height 9
click at [9, 149] on div "ICF PCC Markers (2020) visibility 1. Demonstrates Ethical Practice Understands …" at bounding box center [101, 139] width 191 height 143
drag, startPoint x: 314, startPoint y: 106, endPoint x: 329, endPoint y: 108, distance: 15.0
click at [331, 108] on p "Ik heb mij alleen als mama aan het stuur gezet . Ja , vooral voor de opvoeding …" at bounding box center [308, 128] width 150 height 41
paste p
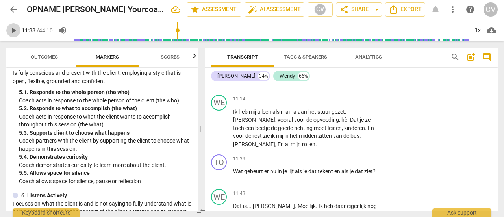
click at [15, 30] on span "play_arrow" at bounding box center [13, 30] width 9 height 9
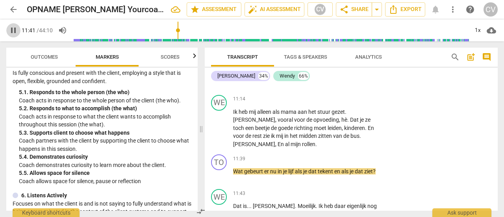
click at [15, 30] on span "pause" at bounding box center [13, 30] width 9 height 9
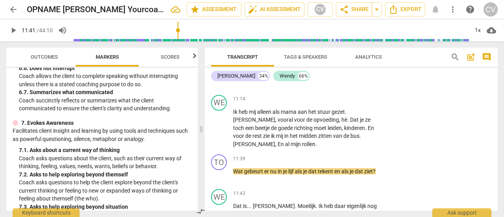
scroll to position [709, 0]
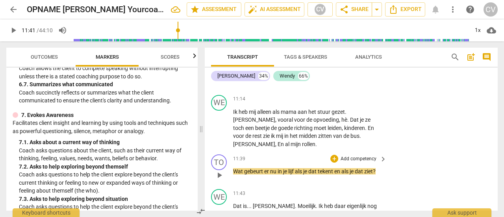
click at [370, 156] on p "Add competency" at bounding box center [358, 159] width 37 height 7
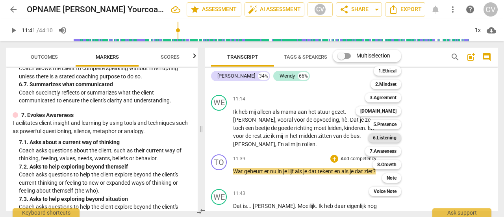
click at [388, 137] on b "6.Listening" at bounding box center [385, 137] width 24 height 9
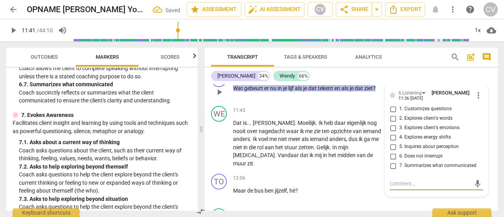
scroll to position [3734, 0]
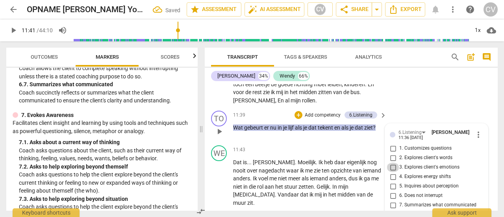
click at [392, 163] on input "3. Explores client's emotions" at bounding box center [393, 167] width 13 height 9
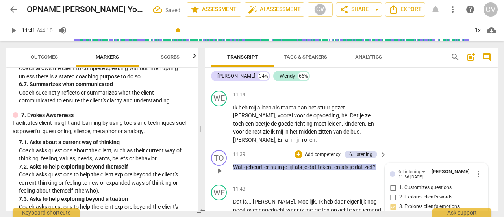
click at [318, 151] on p "Add competency" at bounding box center [322, 154] width 37 height 7
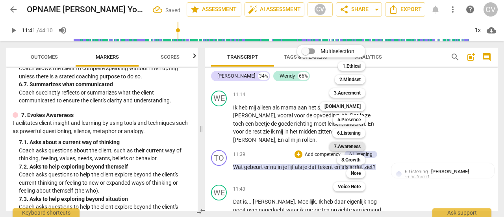
drag, startPoint x: 352, startPoint y: 146, endPoint x: 361, endPoint y: 148, distance: 9.2
click at [352, 147] on b "7.Awareness" at bounding box center [347, 146] width 27 height 9
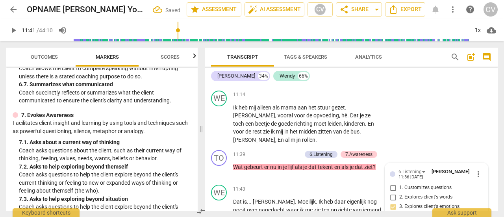
scroll to position [3773, 0]
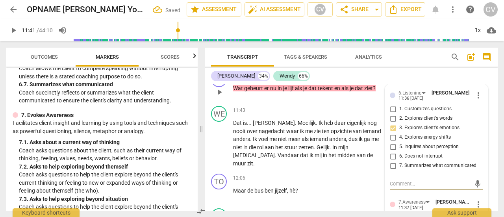
click at [391, 216] on input "1. Asks about a current way of thinking" at bounding box center [393, 220] width 13 height 9
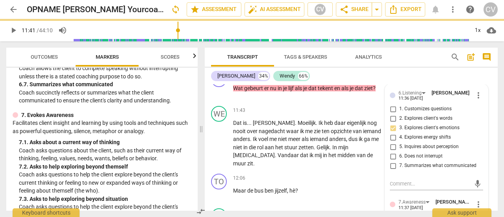
click at [15, 33] on span "play_arrow" at bounding box center [13, 30] width 9 height 9
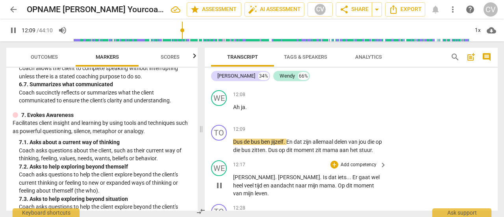
scroll to position [3852, 0]
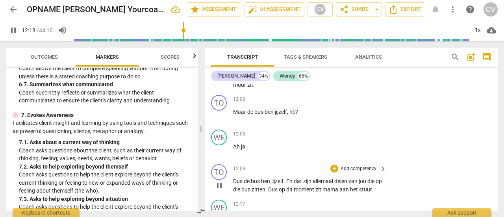
click at [220, 181] on span "pause" at bounding box center [219, 185] width 9 height 9
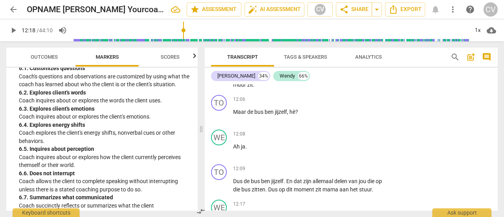
scroll to position [591, 0]
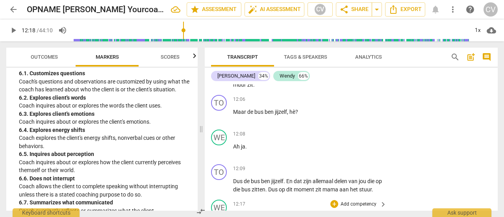
drag, startPoint x: 221, startPoint y: 185, endPoint x: 224, endPoint y: 182, distance: 5.0
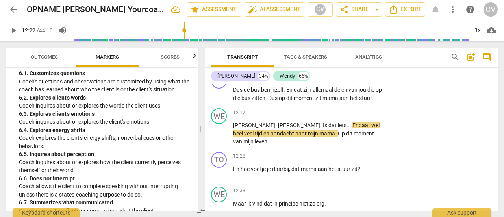
scroll to position [3930, 0]
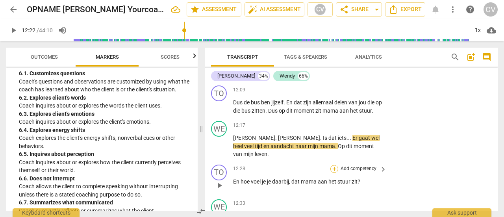
click at [330, 165] on div "+" at bounding box center [334, 169] width 8 height 8
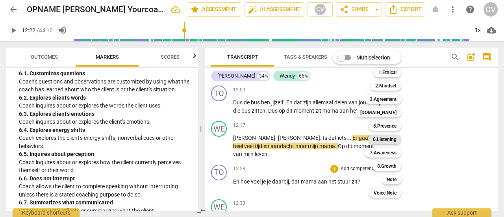
click at [382, 138] on b "6.Listening" at bounding box center [385, 139] width 24 height 9
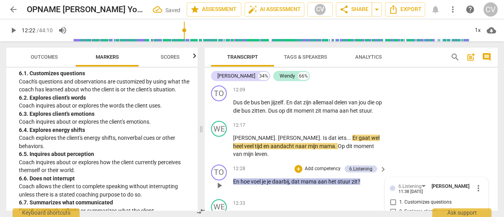
scroll to position [4016, 0]
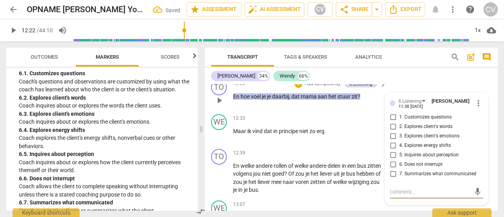
click at [391, 132] on input "3. Explores client's emotions" at bounding box center [393, 136] width 13 height 9
click at [13, 30] on span "play_arrow" at bounding box center [13, 30] width 9 height 9
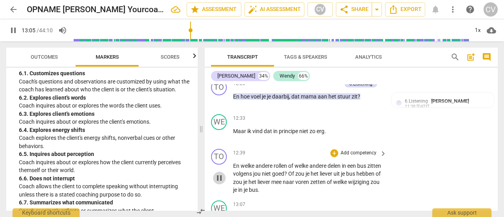
click at [219, 173] on span "pause" at bounding box center [219, 177] width 9 height 9
click at [32, 119] on p "Coach inquires about or explores the client's emotions." at bounding box center [105, 122] width 173 height 8
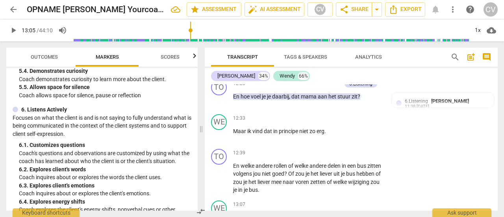
scroll to position [512, 0]
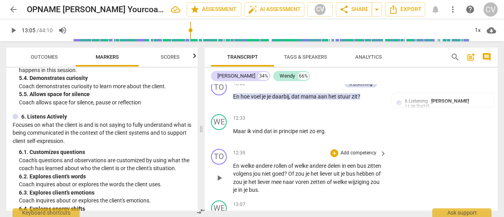
click at [362, 150] on p "Add competency" at bounding box center [358, 153] width 37 height 7
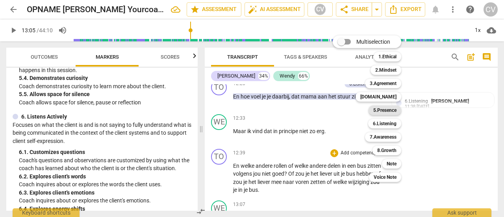
click at [386, 108] on b "5.Presence" at bounding box center [384, 110] width 23 height 9
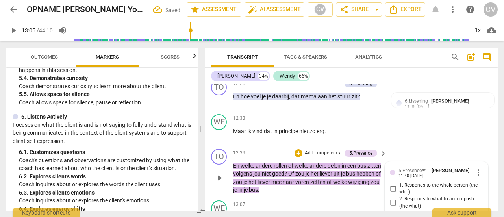
scroll to position [4019, 0]
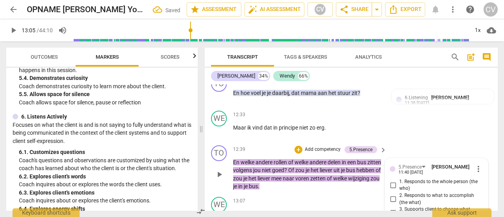
click at [322, 146] on p "Add competency" at bounding box center [322, 149] width 37 height 7
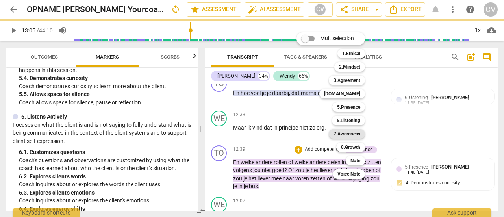
click at [351, 134] on b "7.Awareness" at bounding box center [347, 133] width 27 height 9
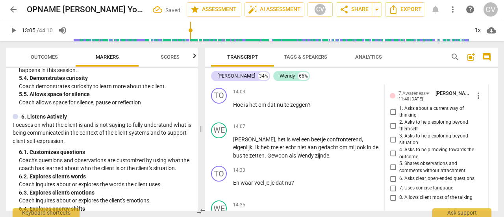
scroll to position [4216, 0]
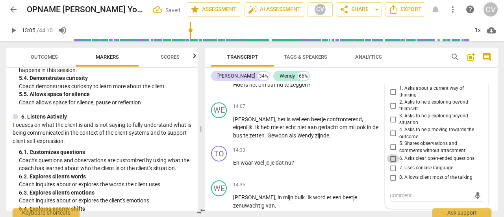
click at [391, 154] on input "6. Asks clear, open-ended questions" at bounding box center [393, 158] width 13 height 9
click at [404, 192] on textarea at bounding box center [430, 195] width 81 height 7
click at [439, 192] on textarea "wat is de vraag hier?" at bounding box center [430, 195] width 81 height 7
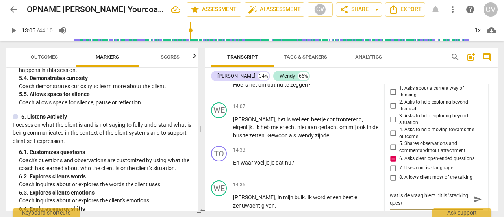
scroll to position [0, 0]
click at [439, 195] on span "send" at bounding box center [477, 199] width 9 height 9
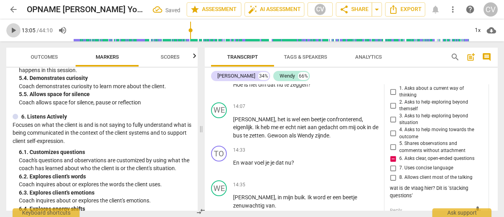
click at [16, 30] on span "play_arrow" at bounding box center [13, 30] width 9 height 9
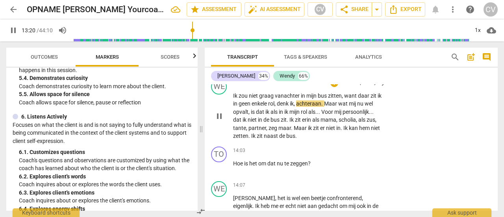
scroll to position [4098, 0]
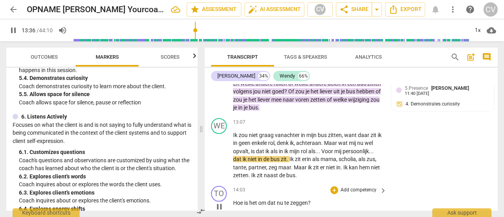
click at [340, 187] on p "Add competency" at bounding box center [358, 190] width 37 height 7
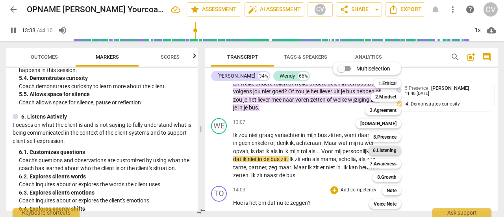
click at [377, 151] on b "6.Listening" at bounding box center [385, 150] width 24 height 9
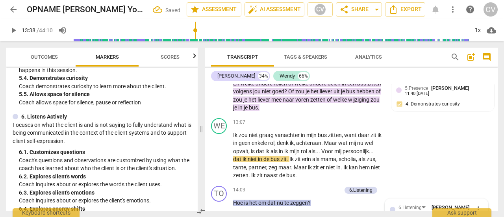
scroll to position [4205, 0]
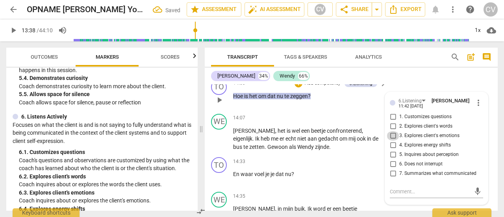
click at [392, 131] on input "3. Explores client's emotions" at bounding box center [393, 135] width 13 height 9
click at [342, 193] on p "Add competency" at bounding box center [358, 196] width 37 height 7
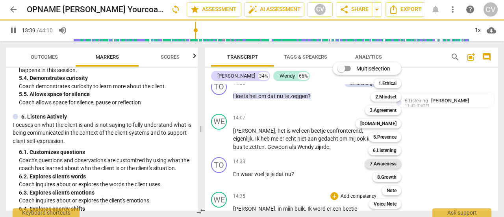
click at [384, 167] on b "7.Awareness" at bounding box center [383, 163] width 27 height 9
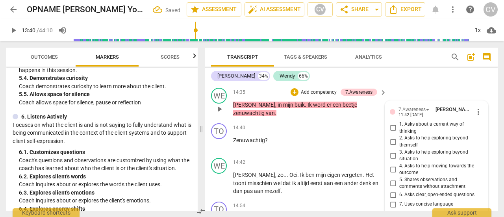
scroll to position [4270, 0]
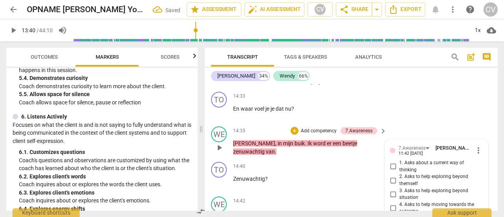
click at [394, 162] on input "1. Asks about a current way of thinking" at bounding box center [393, 166] width 13 height 9
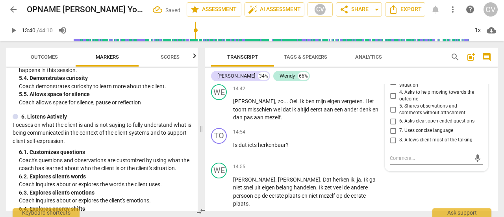
scroll to position [4388, 0]
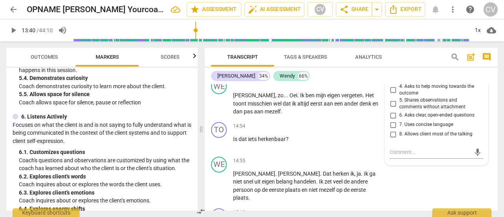
click at [15, 32] on span "play_arrow" at bounding box center [13, 30] width 9 height 9
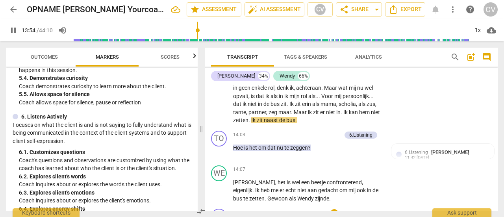
scroll to position [4112, 0]
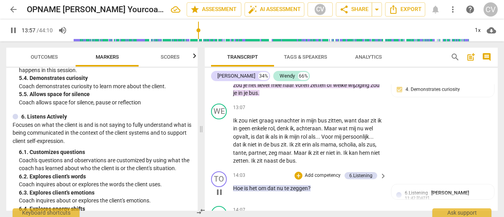
click at [327, 172] on p "Add competency" at bounding box center [322, 175] width 37 height 7
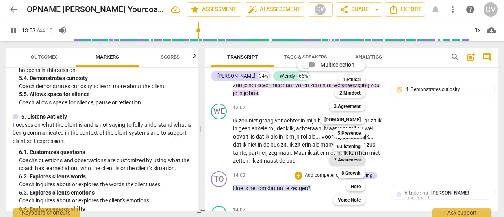
click at [351, 161] on b "7.Awareness" at bounding box center [347, 159] width 27 height 9
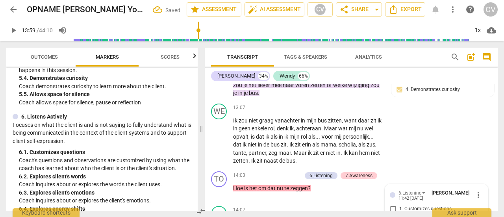
scroll to position [4205, 0]
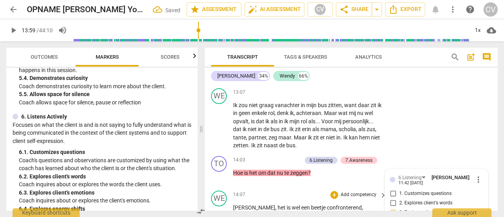
scroll to position [4126, 0]
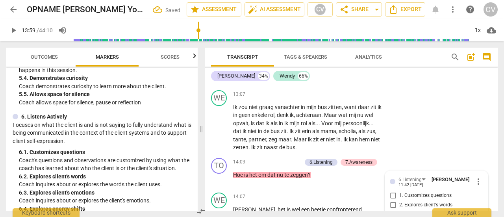
click at [17, 32] on span "play_arrow" at bounding box center [13, 30] width 9 height 9
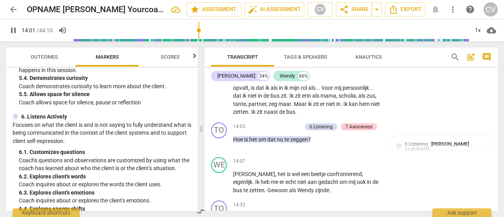
scroll to position [4165, 0]
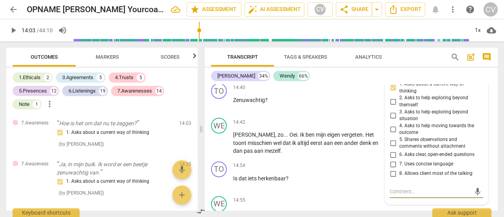
scroll to position [2836, 0]
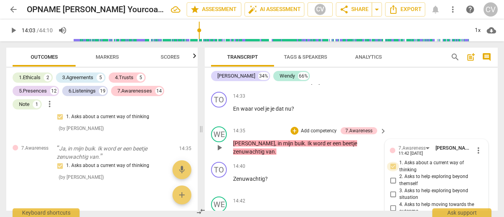
click at [391, 162] on input "1. Asks about a current way of thinking" at bounding box center [393, 166] width 13 height 9
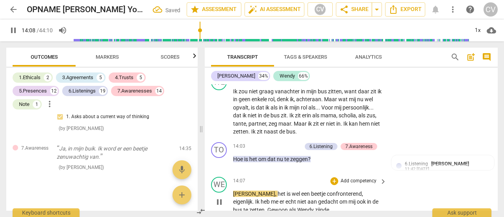
scroll to position [4152, 0]
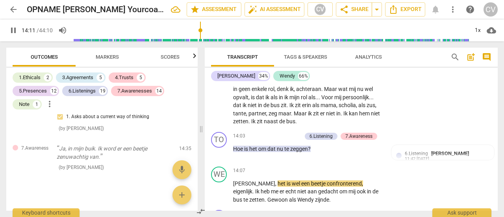
click at [98, 54] on span "Markers" at bounding box center [107, 57] width 23 height 6
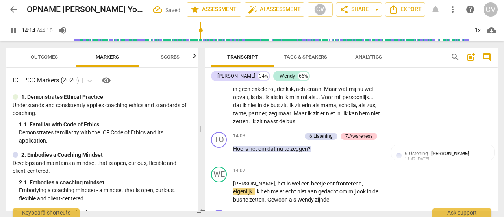
scroll to position [39, 0]
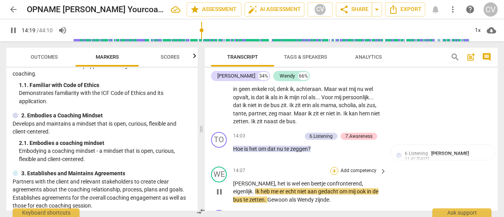
click at [334, 167] on div "+" at bounding box center [334, 171] width 8 height 8
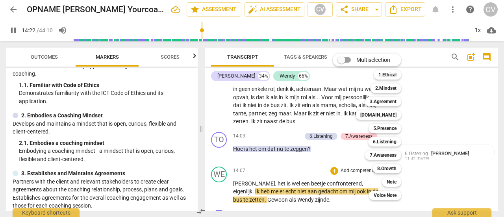
click at [100, 109] on div at bounding box center [252, 108] width 504 height 217
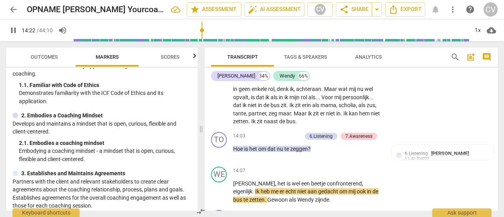
click at [100, 109] on div at bounding box center [252, 108] width 504 height 217
click at [100, 109] on div "ICF PCC Markers (2020) visibility 1. Demonstrates Ethical Practice Understands …" at bounding box center [101, 139] width 191 height 143
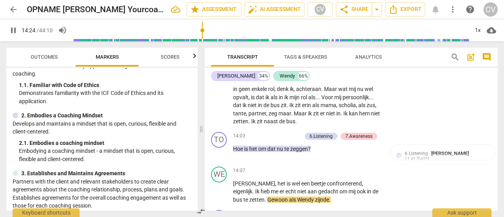
click at [11, 32] on span "pause" at bounding box center [13, 30] width 9 height 9
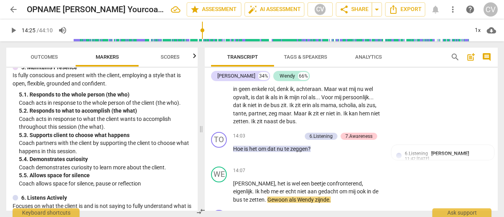
scroll to position [433, 0]
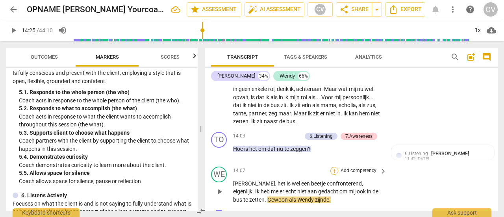
click at [334, 167] on div "+" at bounding box center [334, 171] width 8 height 8
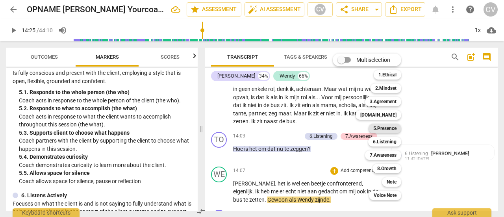
click at [385, 128] on b "5.Presence" at bounding box center [384, 128] width 23 height 9
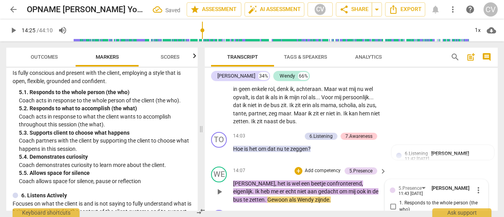
scroll to position [4233, 0]
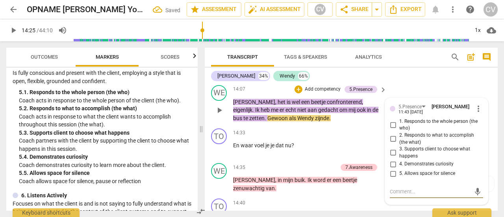
click at [394, 169] on input "5. Allows space for silence" at bounding box center [393, 173] width 13 height 9
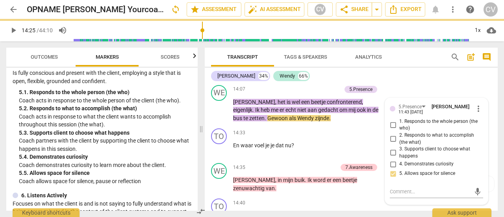
click at [14, 28] on span "play_arrow" at bounding box center [13, 30] width 9 height 9
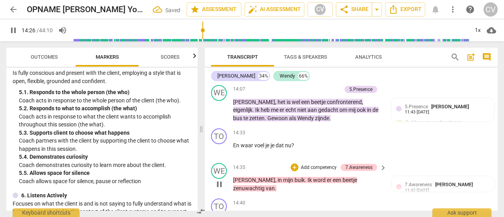
scroll to position [4194, 0]
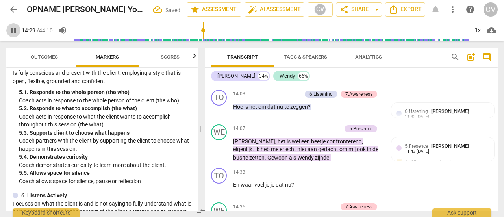
drag, startPoint x: 13, startPoint y: 28, endPoint x: 20, endPoint y: 33, distance: 7.9
click at [14, 28] on span "pause" at bounding box center [13, 30] width 9 height 9
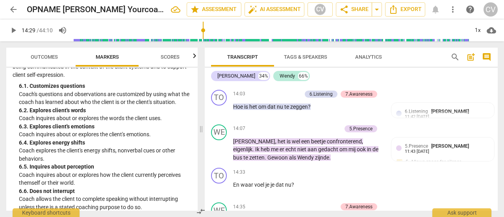
scroll to position [591, 0]
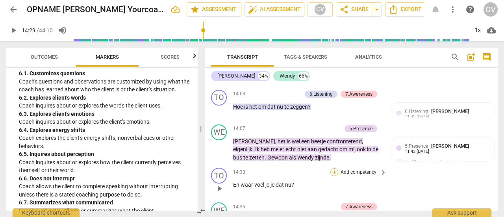
click at [335, 168] on div "+" at bounding box center [334, 172] width 8 height 8
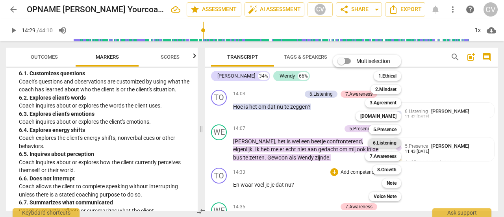
click at [388, 141] on b "6.Listening" at bounding box center [385, 142] width 24 height 9
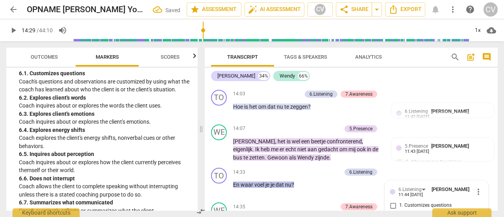
scroll to position [4283, 0]
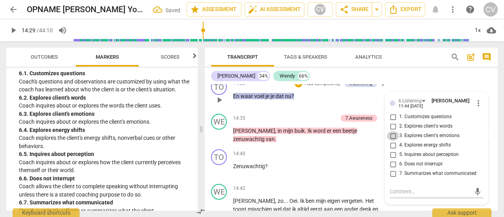
click at [393, 131] on input "3. Explores client's emotions" at bounding box center [393, 135] width 13 height 9
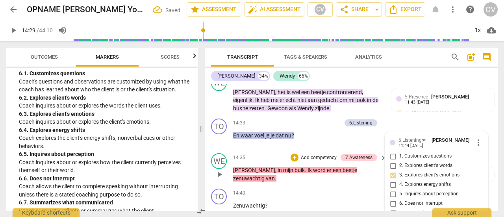
scroll to position [4204, 0]
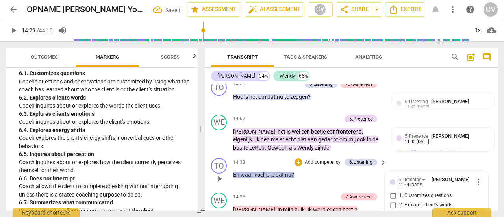
click at [325, 159] on p "Add competency" at bounding box center [322, 162] width 37 height 7
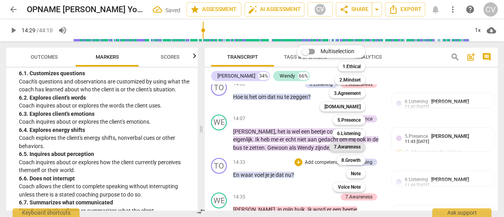
click at [350, 147] on b "7.Awareness" at bounding box center [347, 146] width 27 height 9
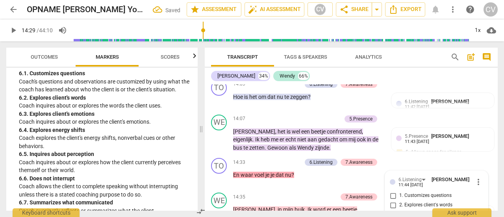
scroll to position [4283, 0]
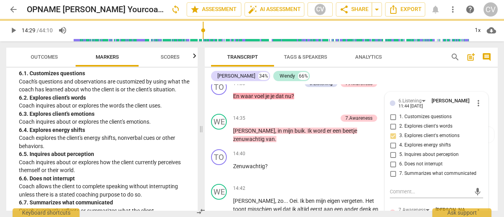
click at [13, 28] on span "play_arrow" at bounding box center [13, 30] width 9 height 9
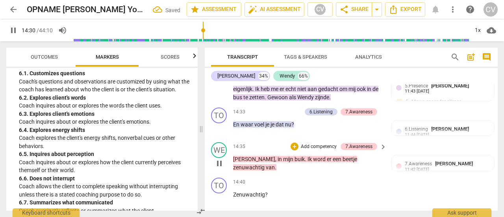
scroll to position [4243, 0]
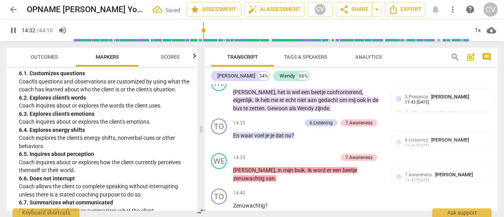
click at [355, 154] on div "7.Awareness" at bounding box center [358, 157] width 27 height 7
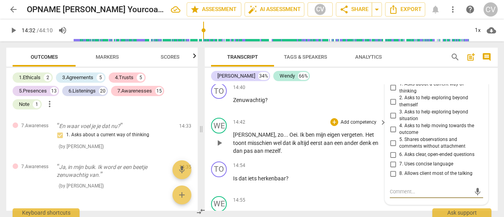
scroll to position [2978, 0]
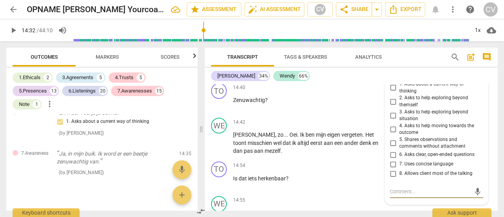
click at [97, 58] on span "Markers" at bounding box center [107, 57] width 23 height 6
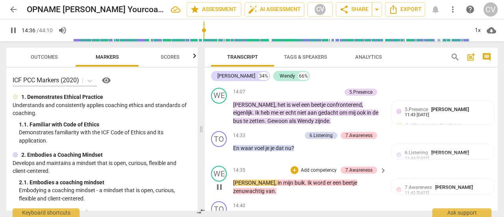
scroll to position [4270, 0]
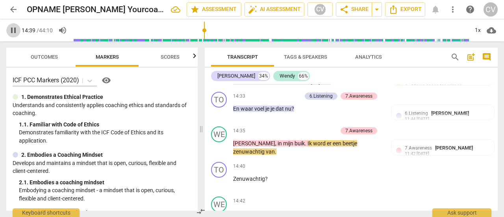
click at [15, 30] on span "pause" at bounding box center [13, 30] width 9 height 9
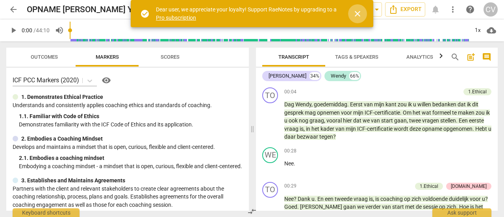
click at [357, 11] on span "close" at bounding box center [357, 13] width 9 height 9
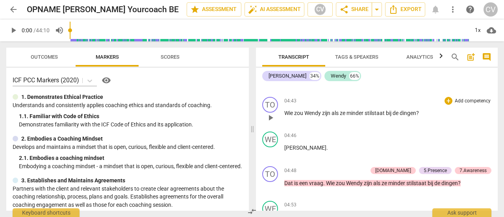
scroll to position [1693, 0]
